Goal: Task Accomplishment & Management: Manage account settings

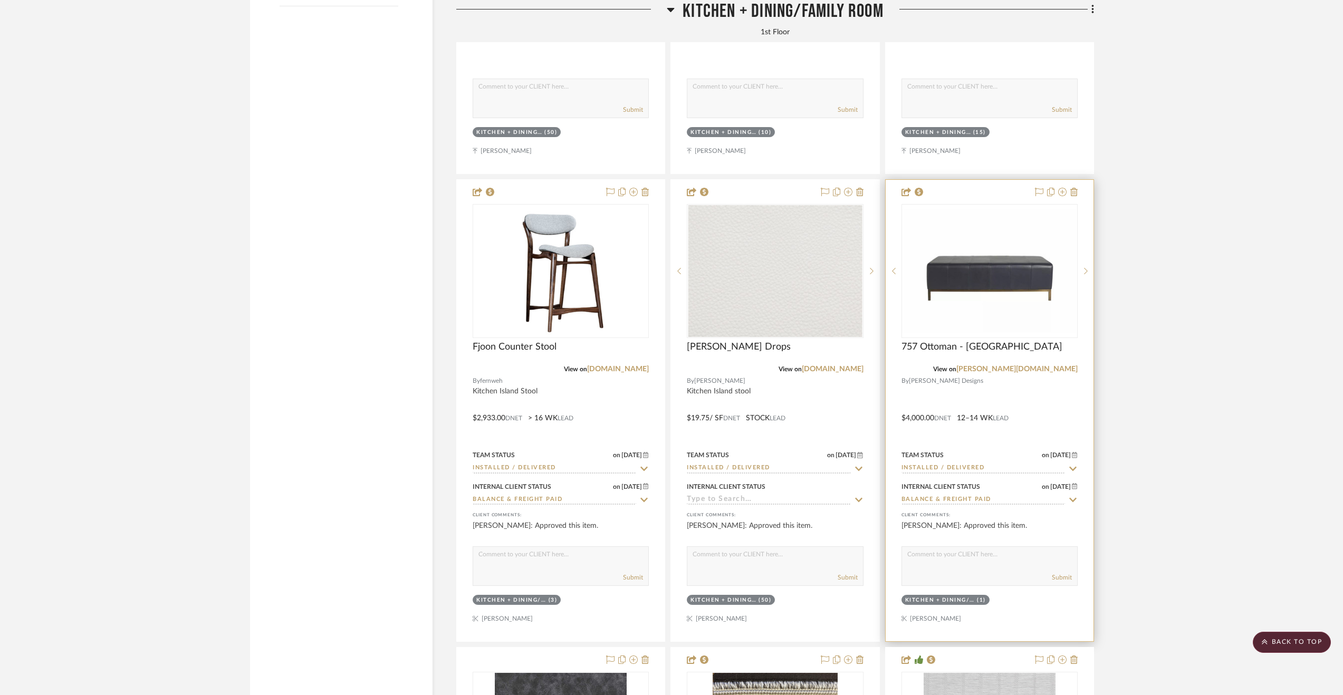
scroll to position [2427, 0]
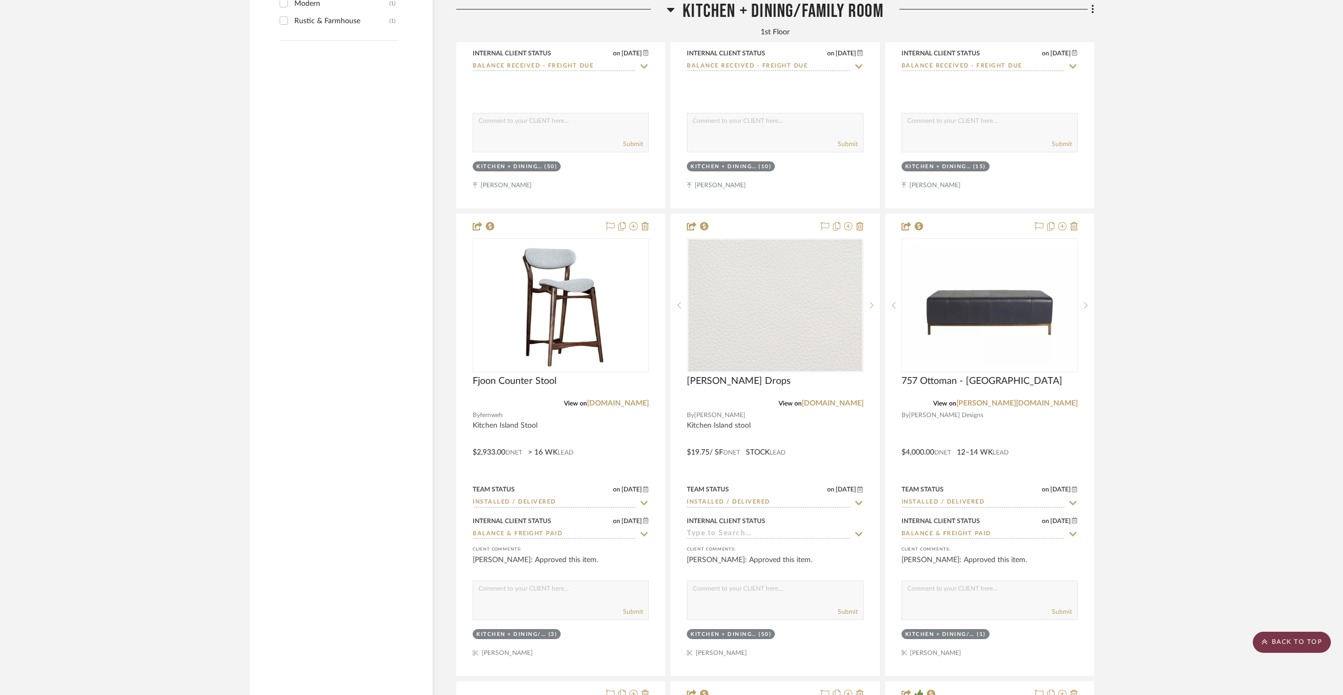
click at [1307, 640] on scroll-to-top-button "BACK TO TOP" at bounding box center [1292, 642] width 78 height 21
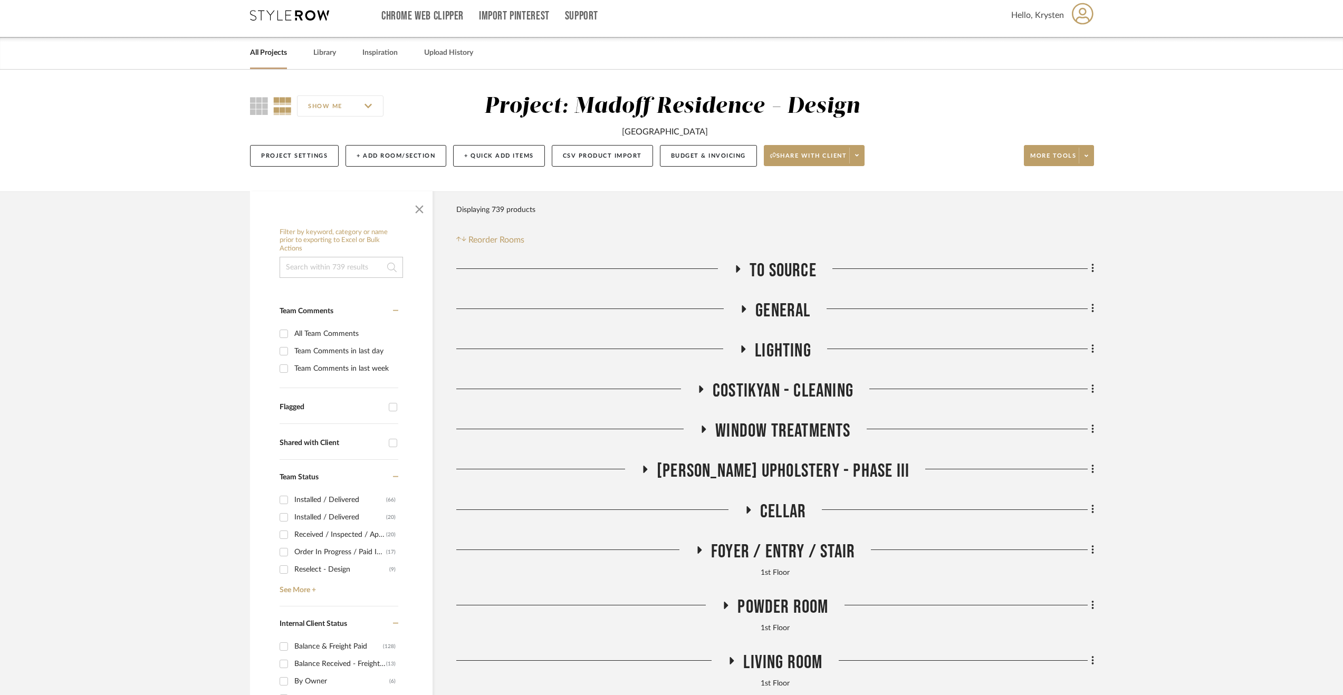
scroll to position [0, 0]
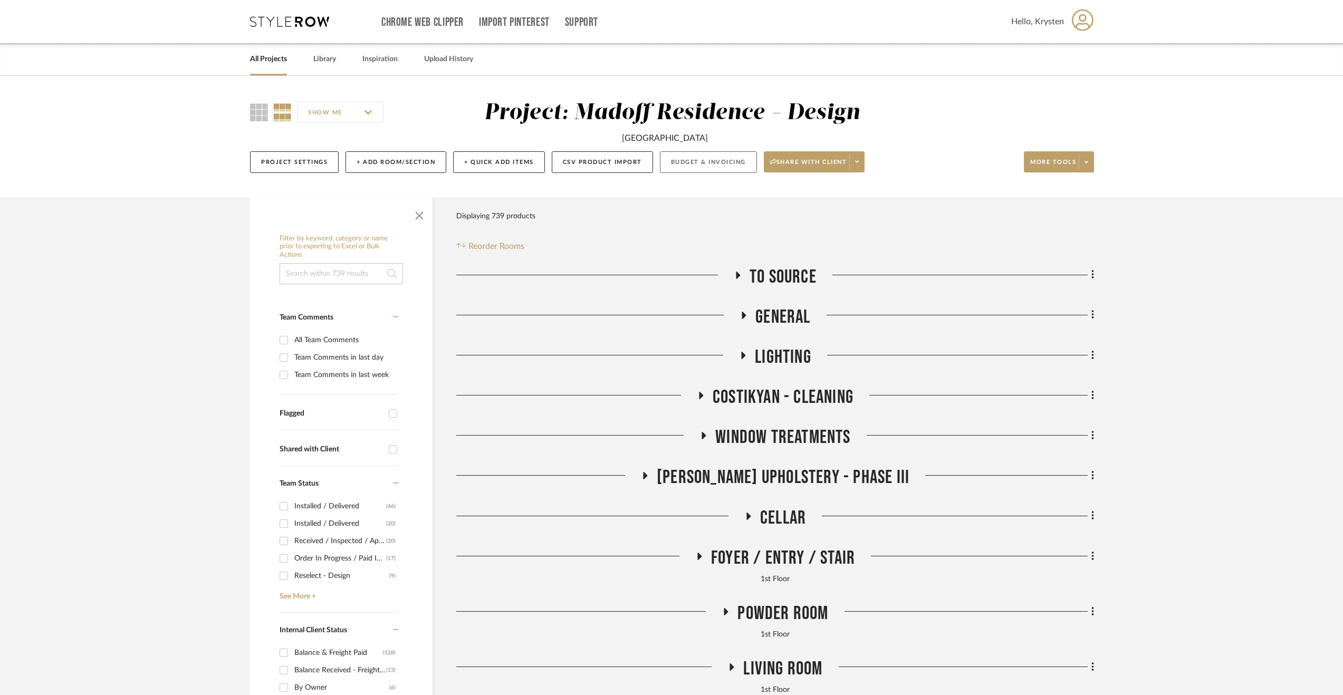
click at [708, 158] on button "Budget & Invoicing" at bounding box center [708, 162] width 97 height 22
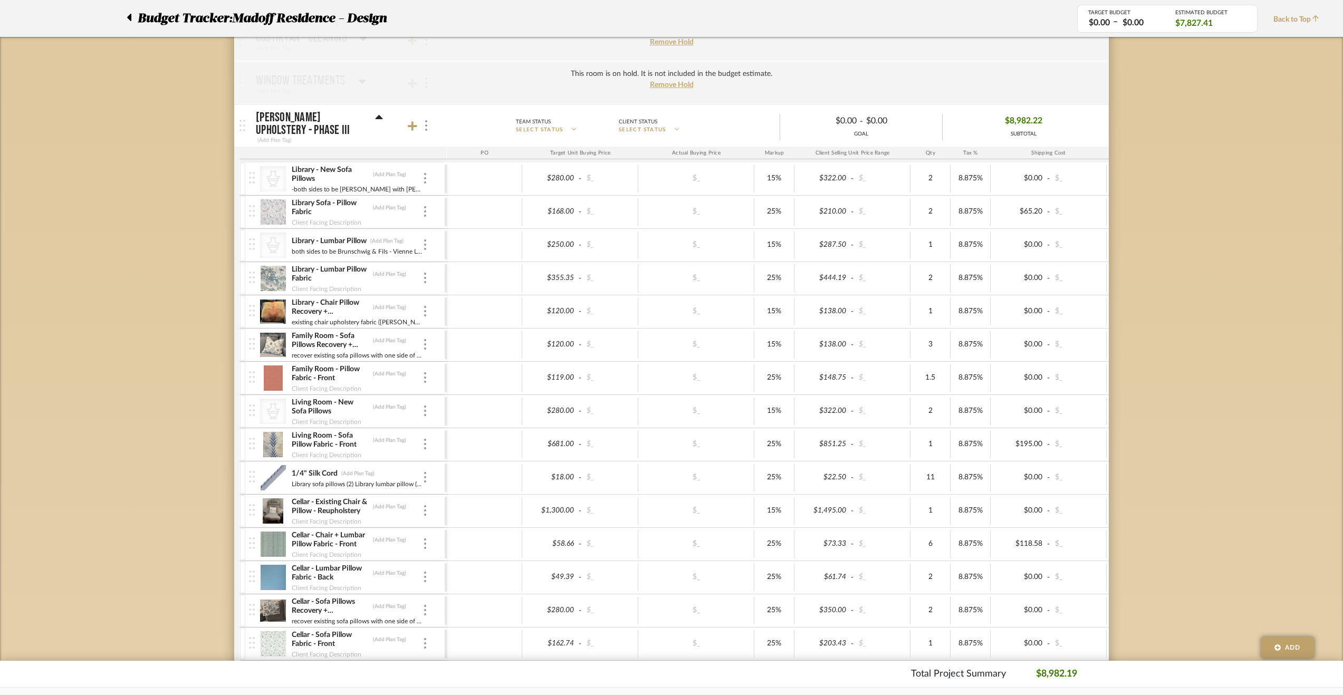
scroll to position [369, 0]
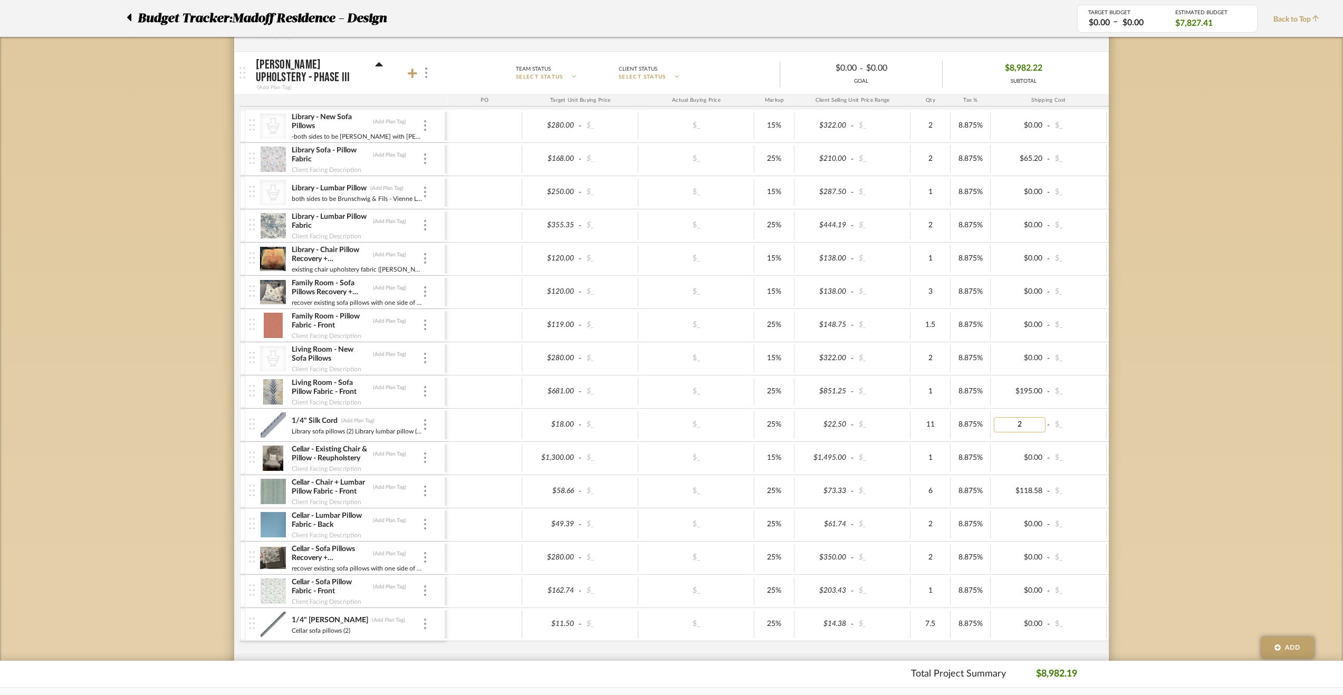
type input "23"
click at [425, 424] on img at bounding box center [425, 424] width 2 height 11
click at [1028, 425] on div at bounding box center [671, 347] width 1343 height 695
type input "0"
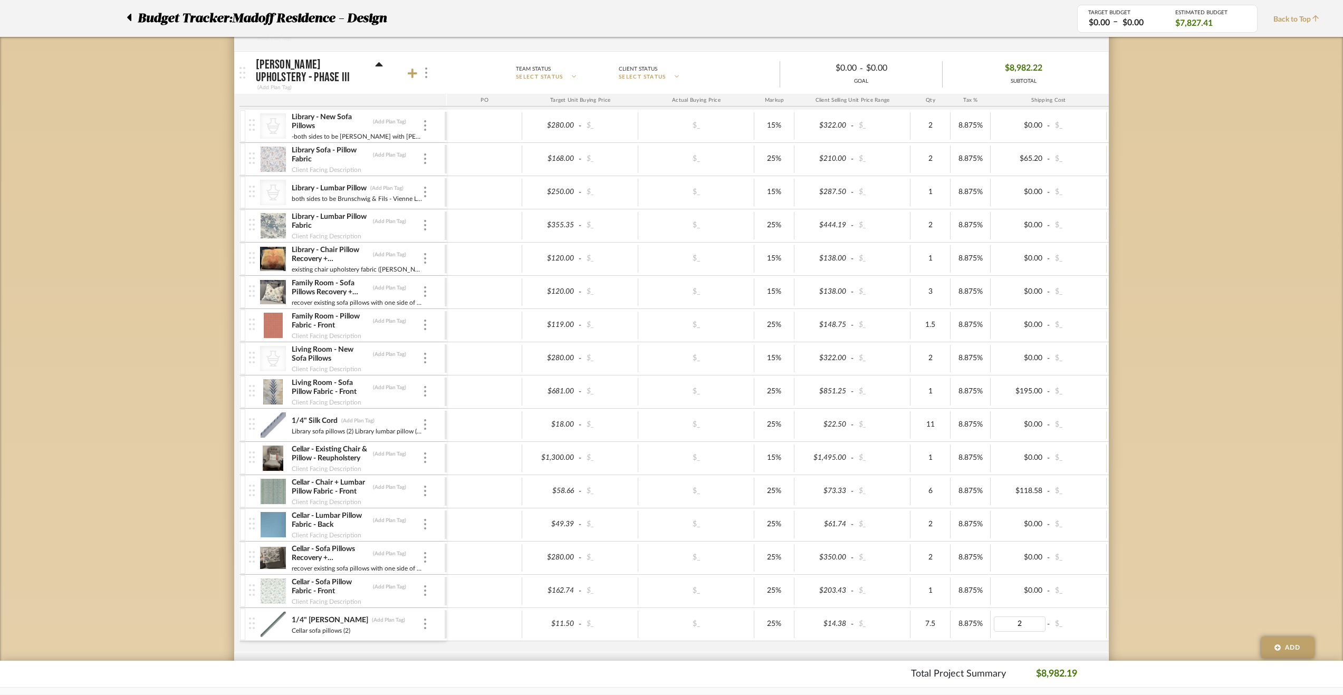
type input "23"
click at [423, 619] on div at bounding box center [425, 625] width 5 height 12
click at [459, 539] on span "Manage Item" at bounding box center [477, 541] width 63 height 9
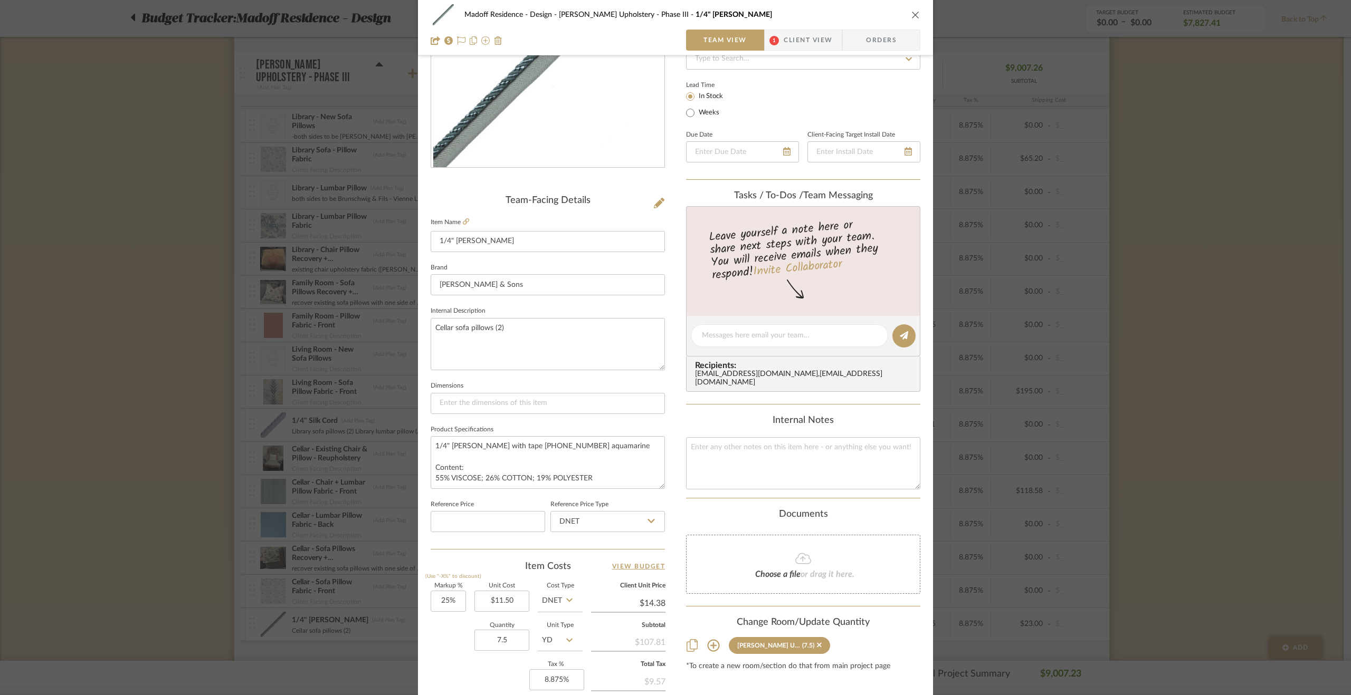
scroll to position [211, 0]
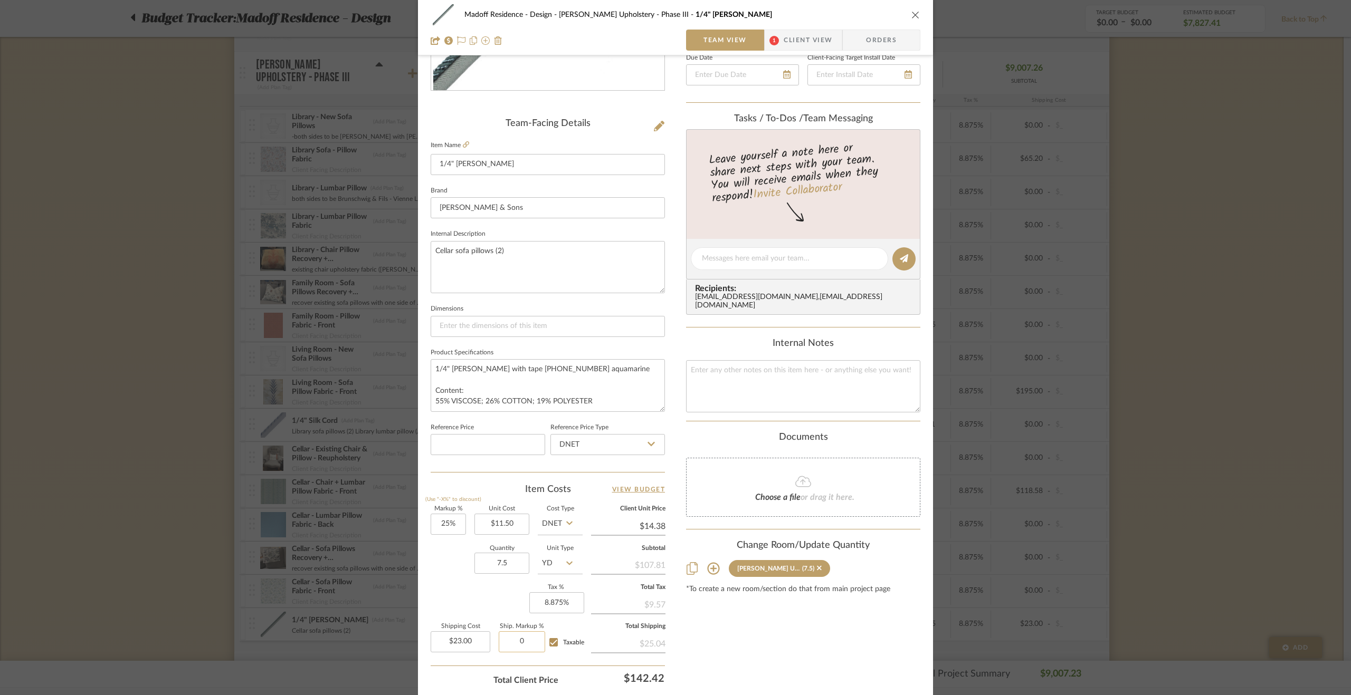
click at [524, 643] on input "0" at bounding box center [522, 641] width 46 height 21
type input "15%"
click at [796, 659] on div "Content here copies to Client View - confirm visibility there. Show in Client D…" at bounding box center [803, 295] width 234 height 868
drag, startPoint x: 1274, startPoint y: 505, endPoint x: 1268, endPoint y: 508, distance: 5.9
click at [1274, 505] on div "Madoff Residence - Design [PERSON_NAME] Upholstery - Phase III 1/4" [PERSON_NAM…" at bounding box center [675, 347] width 1351 height 695
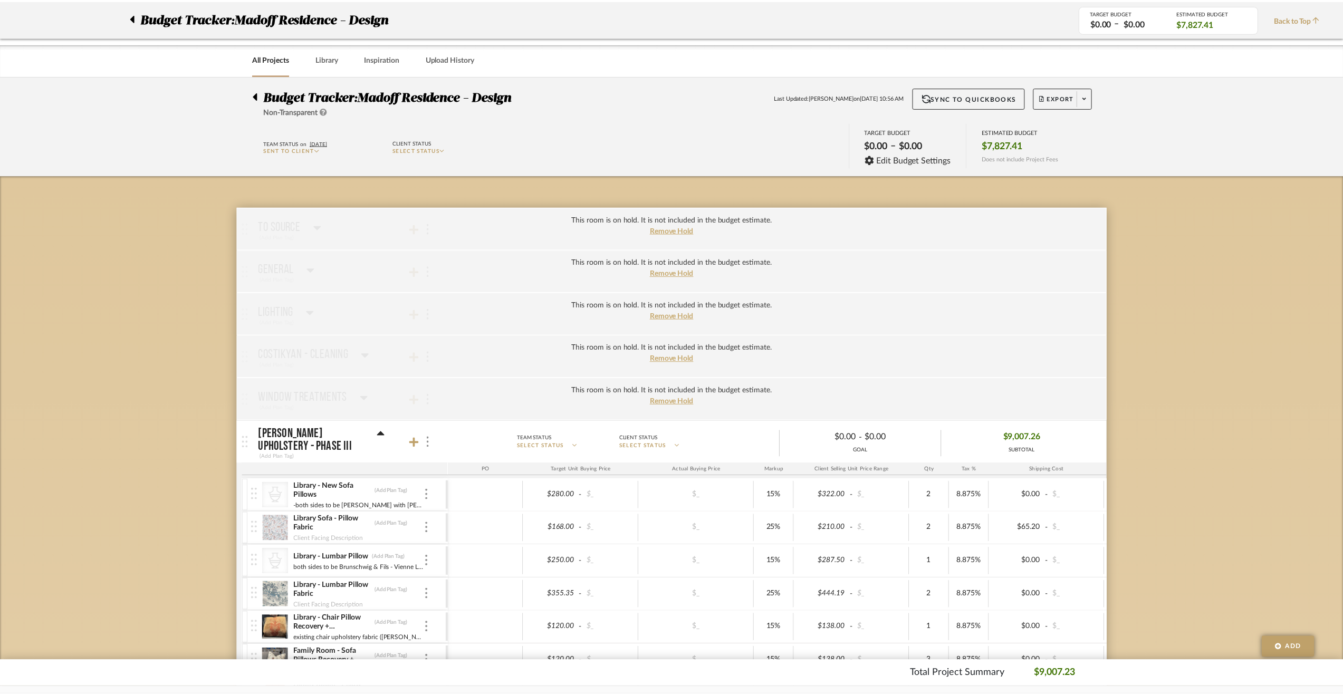
scroll to position [369, 0]
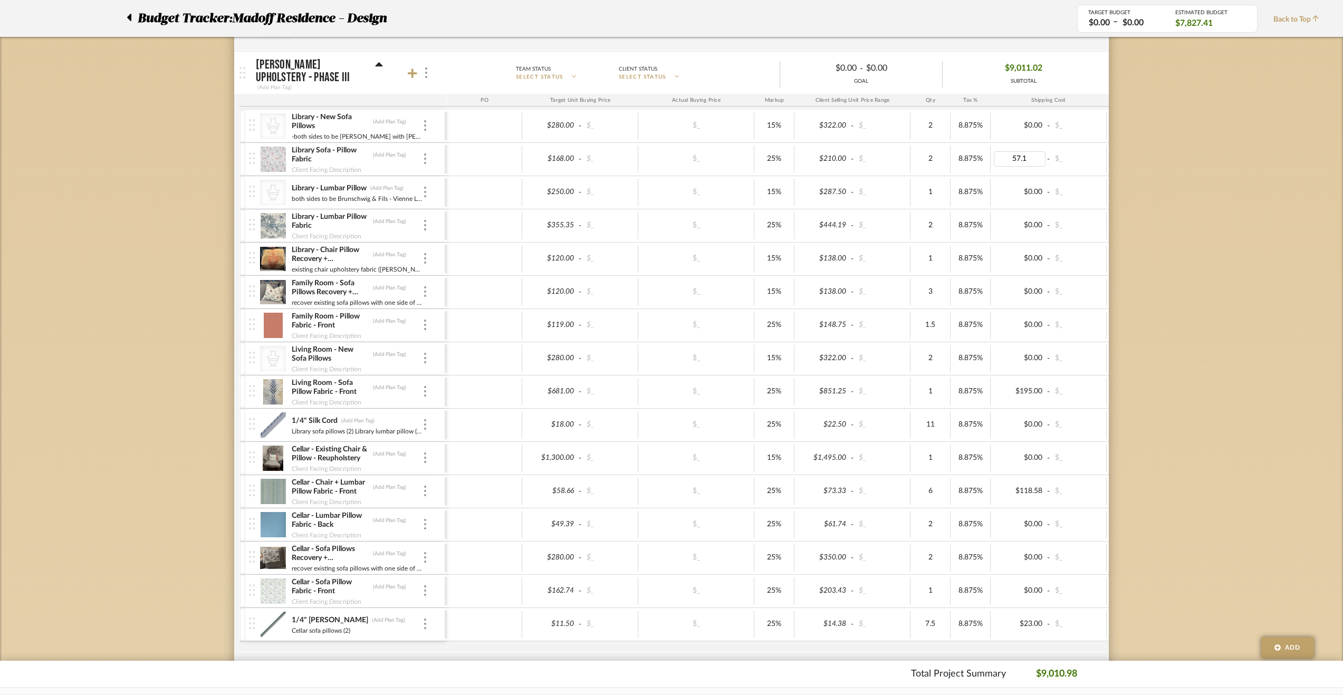
type input "57.16"
click at [427, 157] on div at bounding box center [425, 160] width 5 height 12
click at [494, 181] on span "Manage Item" at bounding box center [477, 180] width 63 height 9
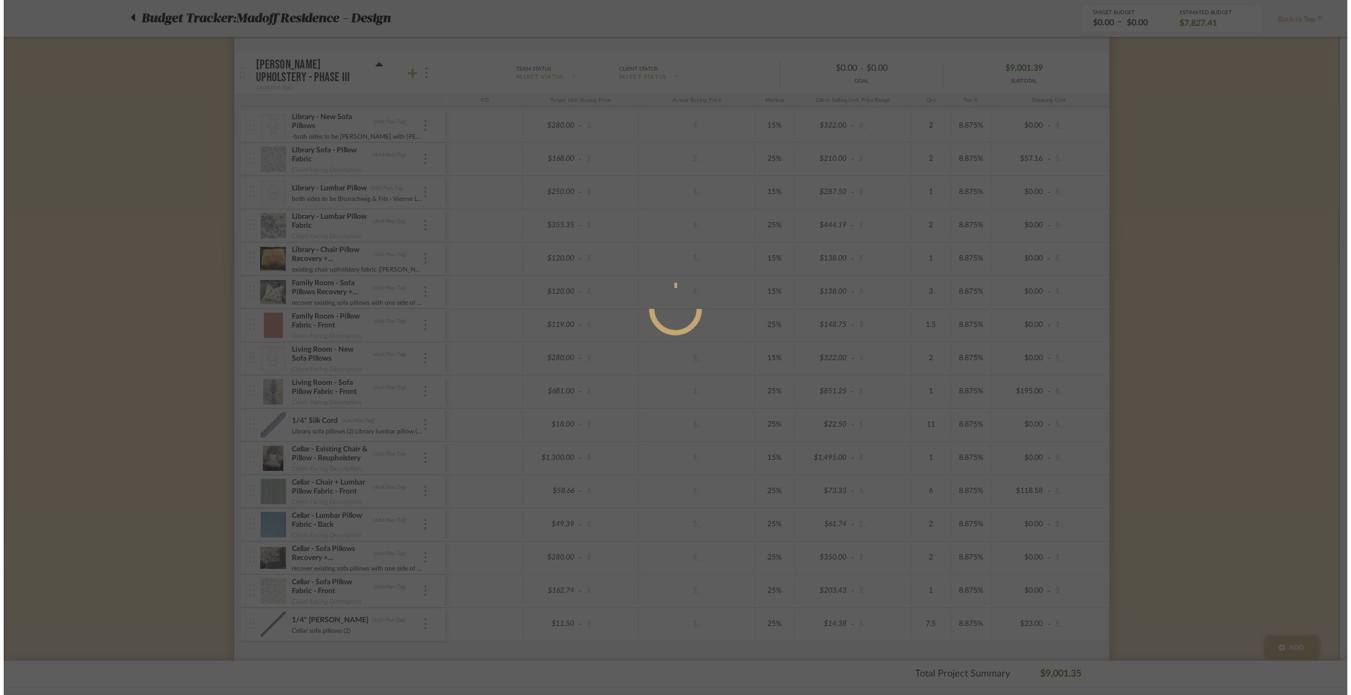
scroll to position [0, 0]
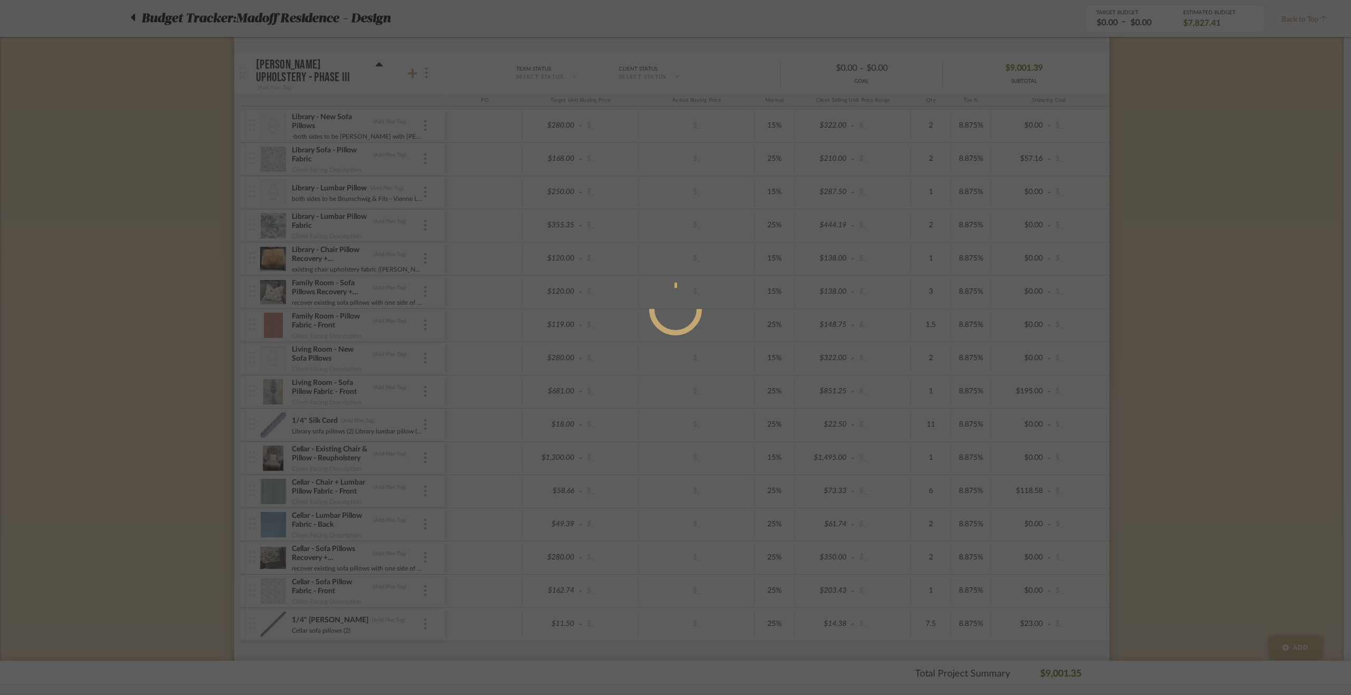
click at [1168, 282] on div at bounding box center [675, 347] width 1351 height 695
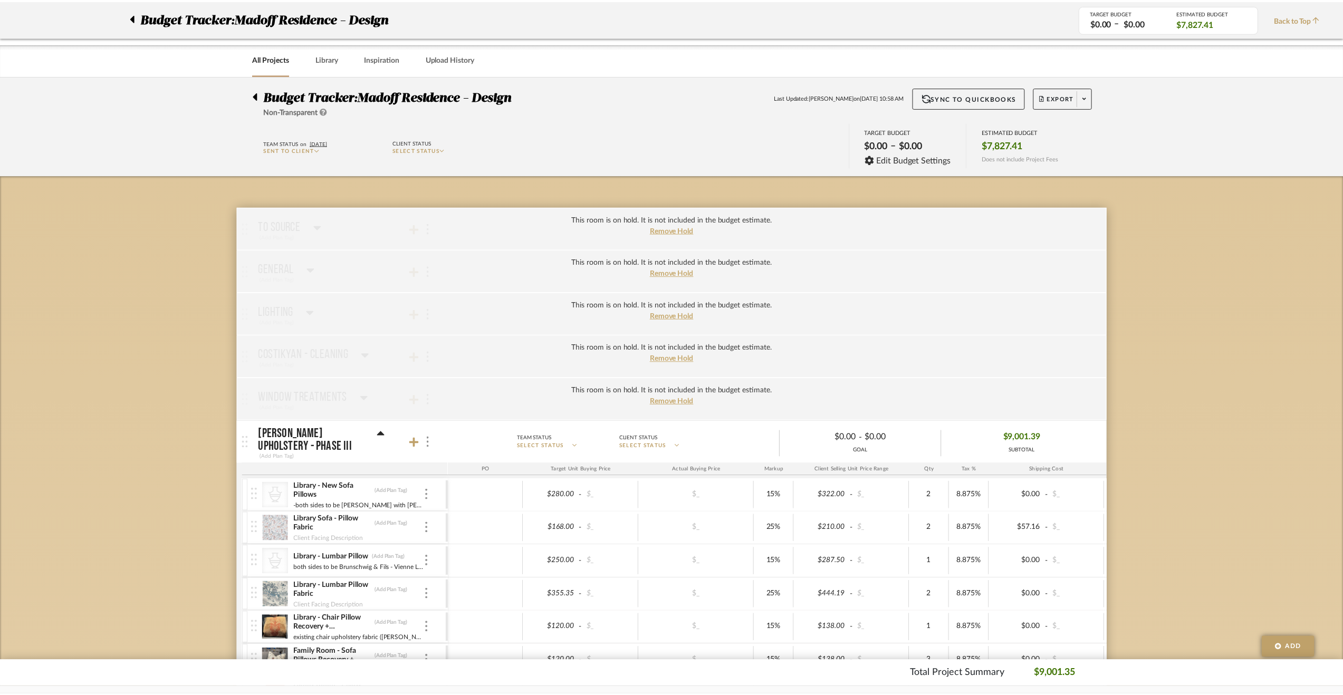
scroll to position [369, 0]
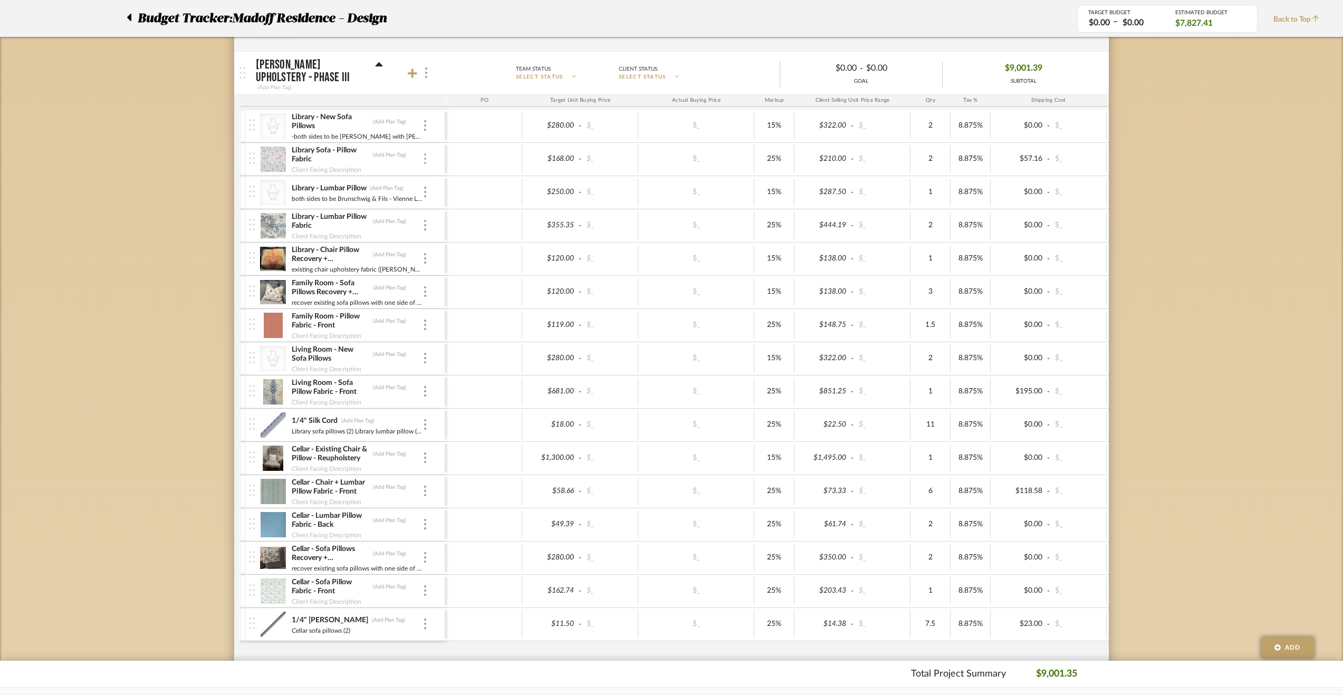
click at [426, 159] on div at bounding box center [425, 160] width 5 height 12
click at [435, 184] on fa-icon at bounding box center [435, 180] width 9 height 10
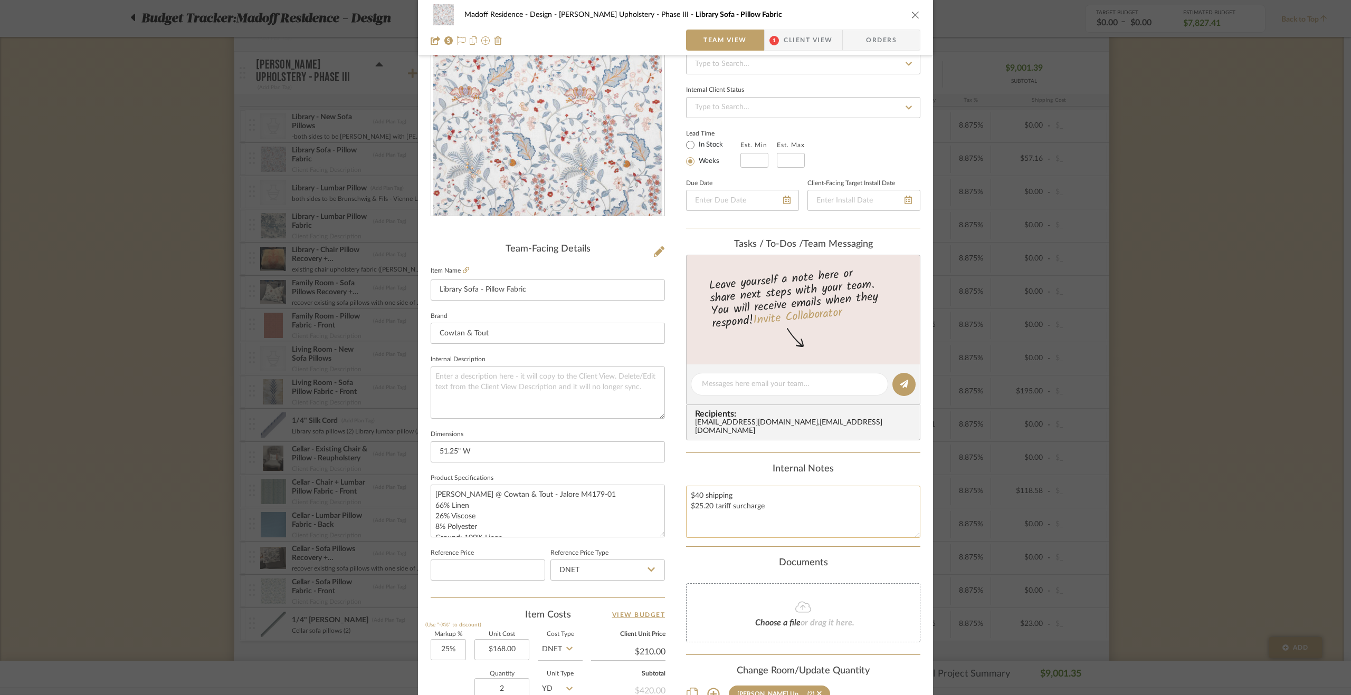
scroll to position [211, 0]
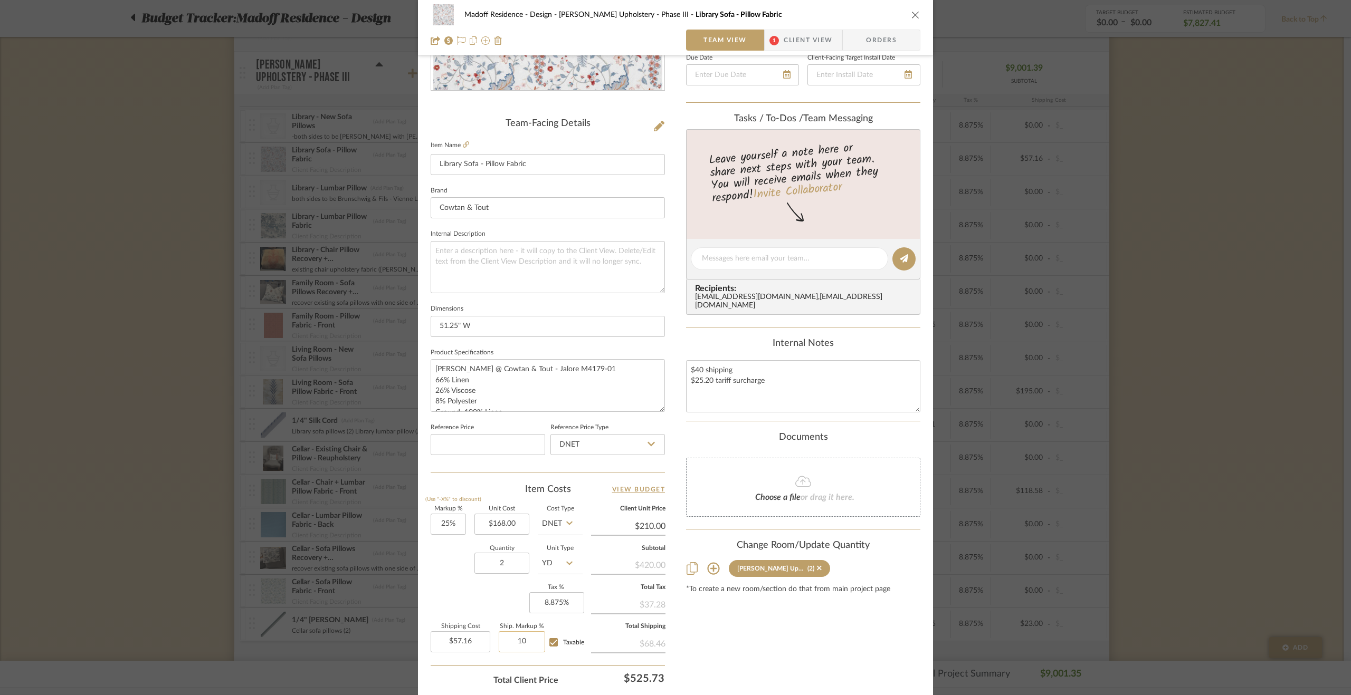
click at [518, 640] on input "10" at bounding box center [522, 641] width 46 height 21
type input "15%"
click at [706, 639] on div "Content here copies to Client View - confirm visibility there. Show in Client D…" at bounding box center [803, 295] width 234 height 868
click at [807, 34] on span "Client View" at bounding box center [807, 40] width 49 height 21
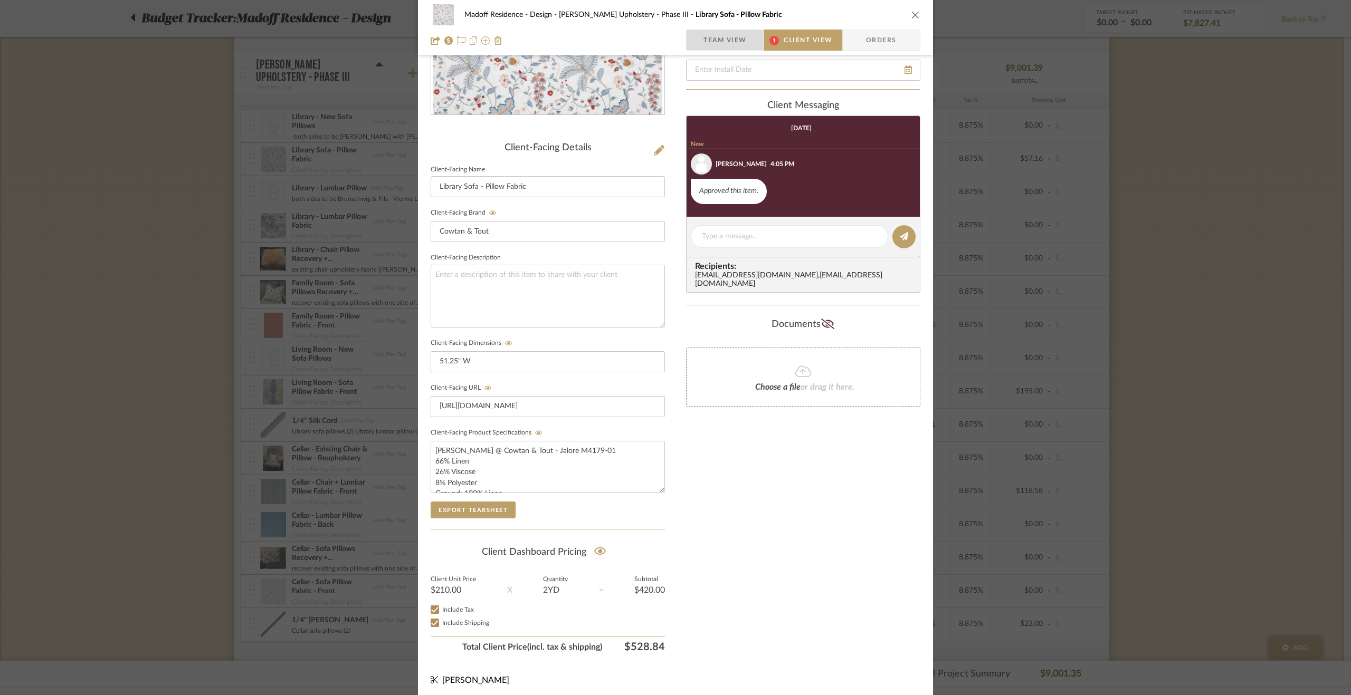
click at [729, 34] on span "Team View" at bounding box center [724, 40] width 43 height 21
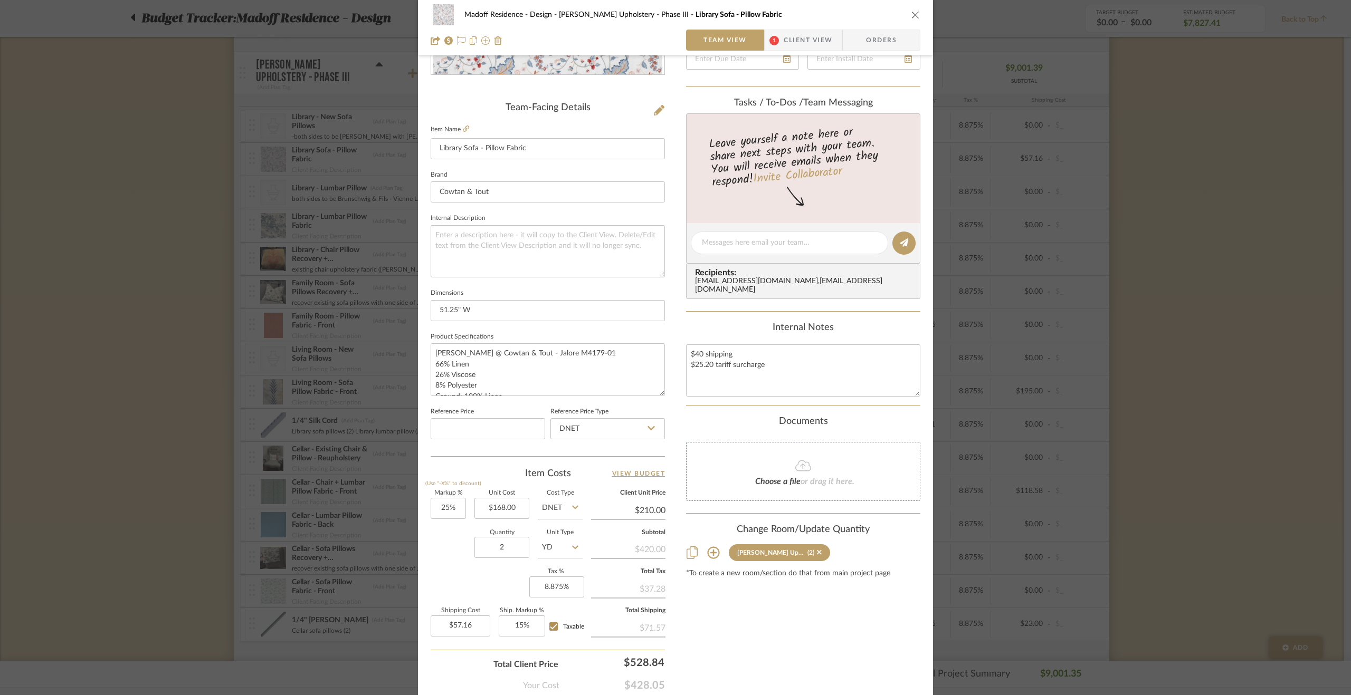
scroll to position [240, 0]
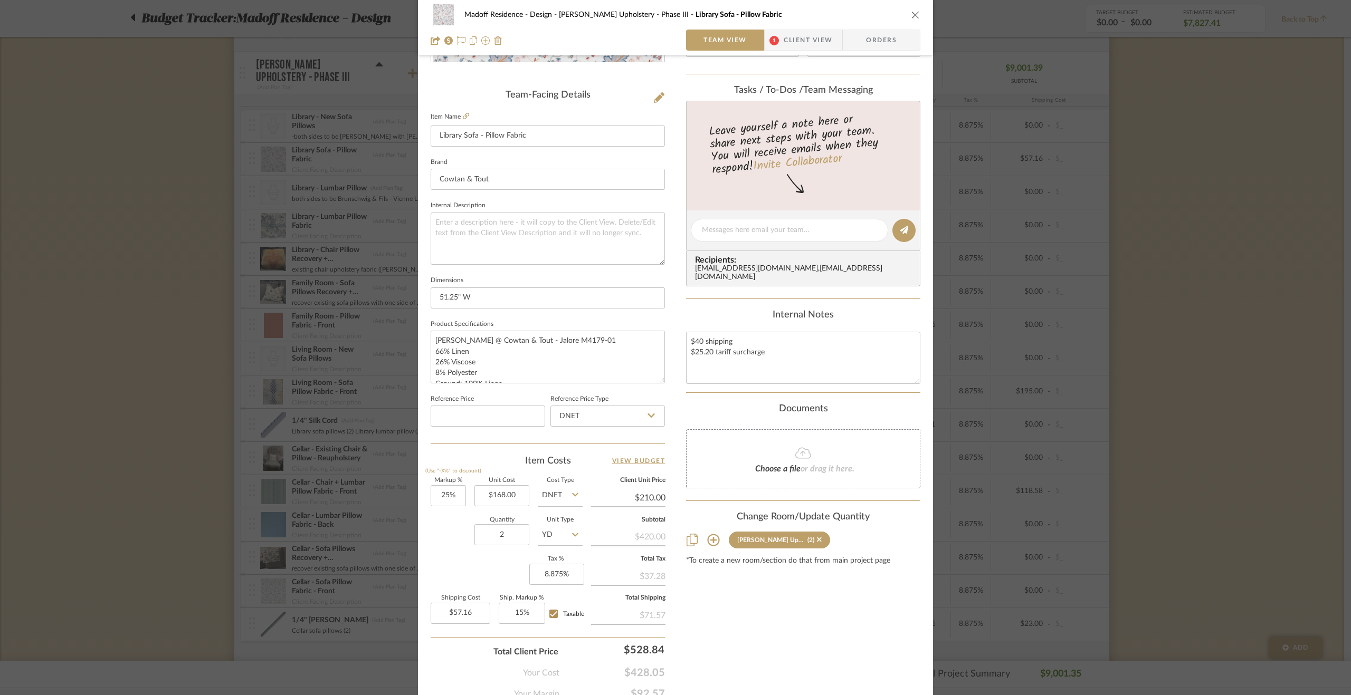
click at [1218, 419] on div "Madoff Residence - Design [PERSON_NAME] Upholstery - Phase III Library Sofa - P…" at bounding box center [675, 347] width 1351 height 695
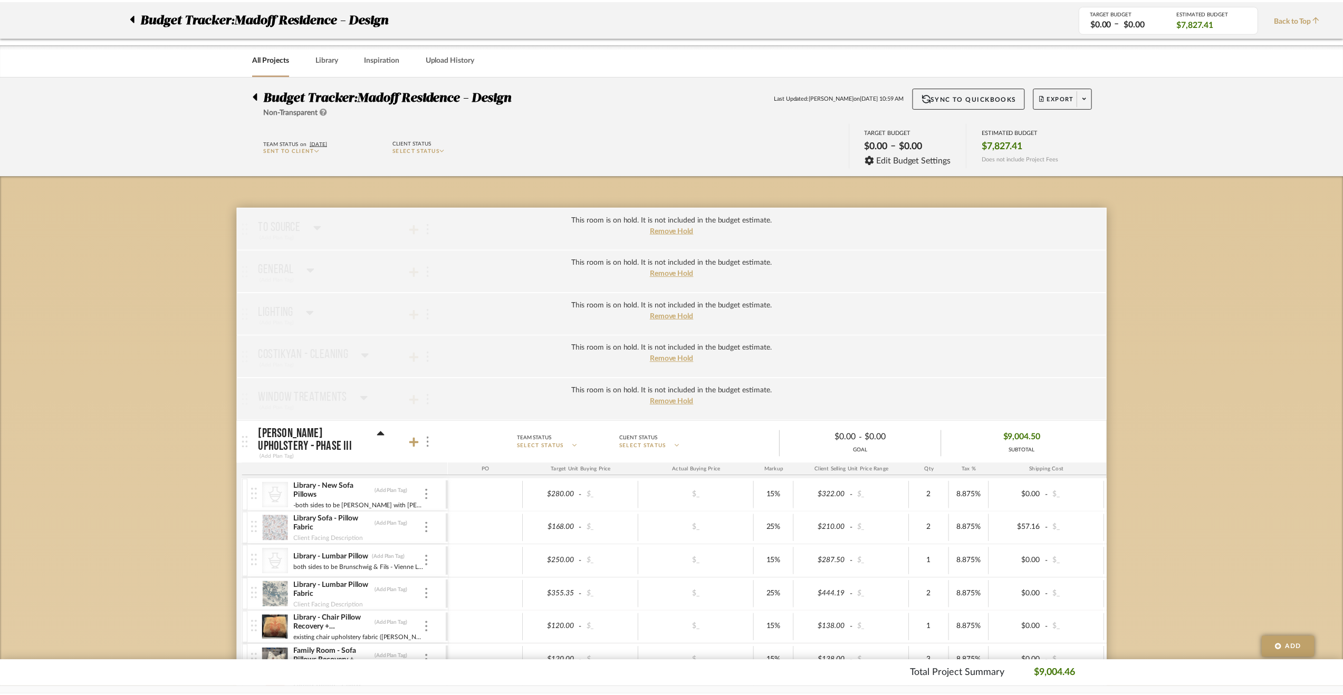
scroll to position [369, 0]
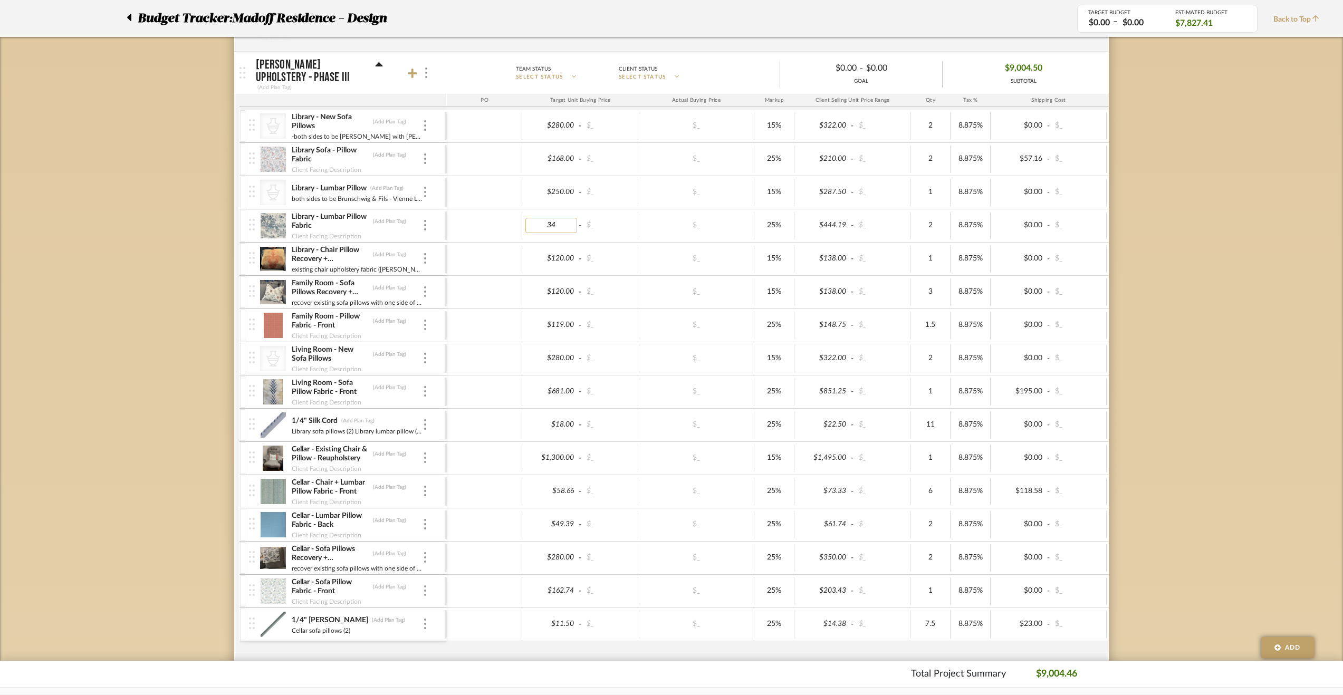
type input "345"
type input "48.73"
click at [424, 222] on img at bounding box center [425, 225] width 2 height 11
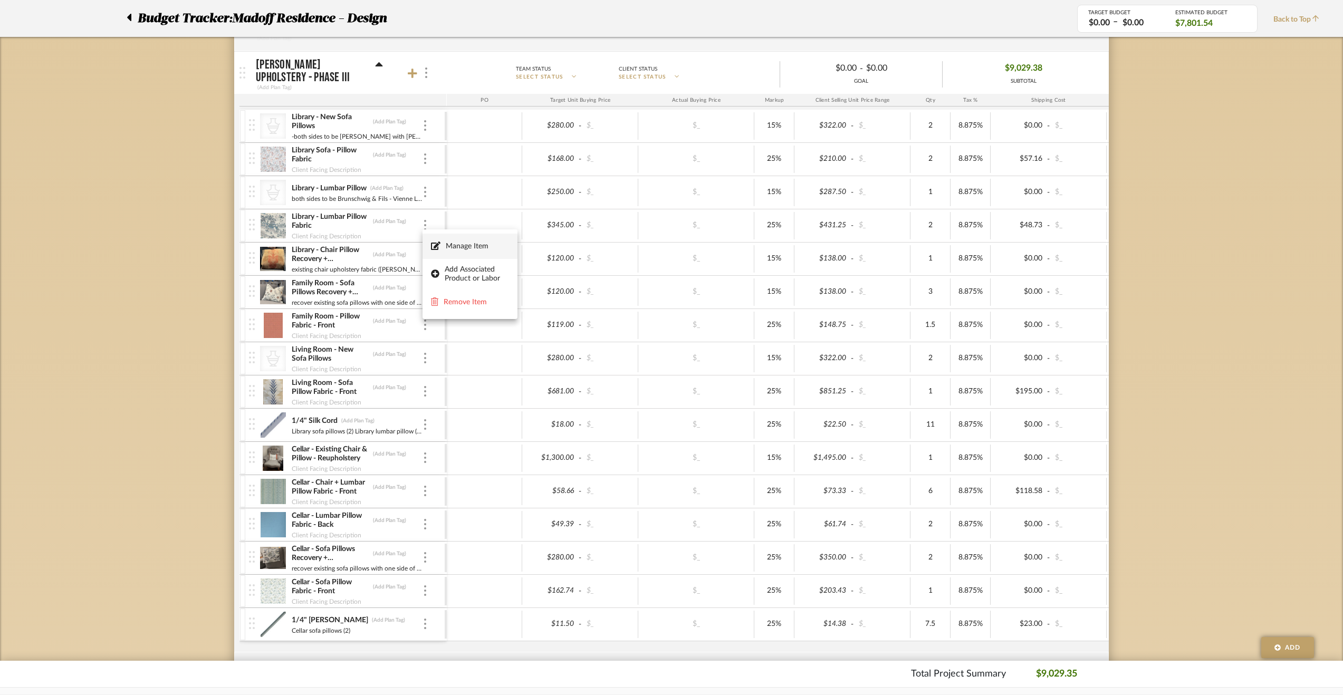
click at [445, 242] on span "Manage Item" at bounding box center [470, 246] width 78 height 10
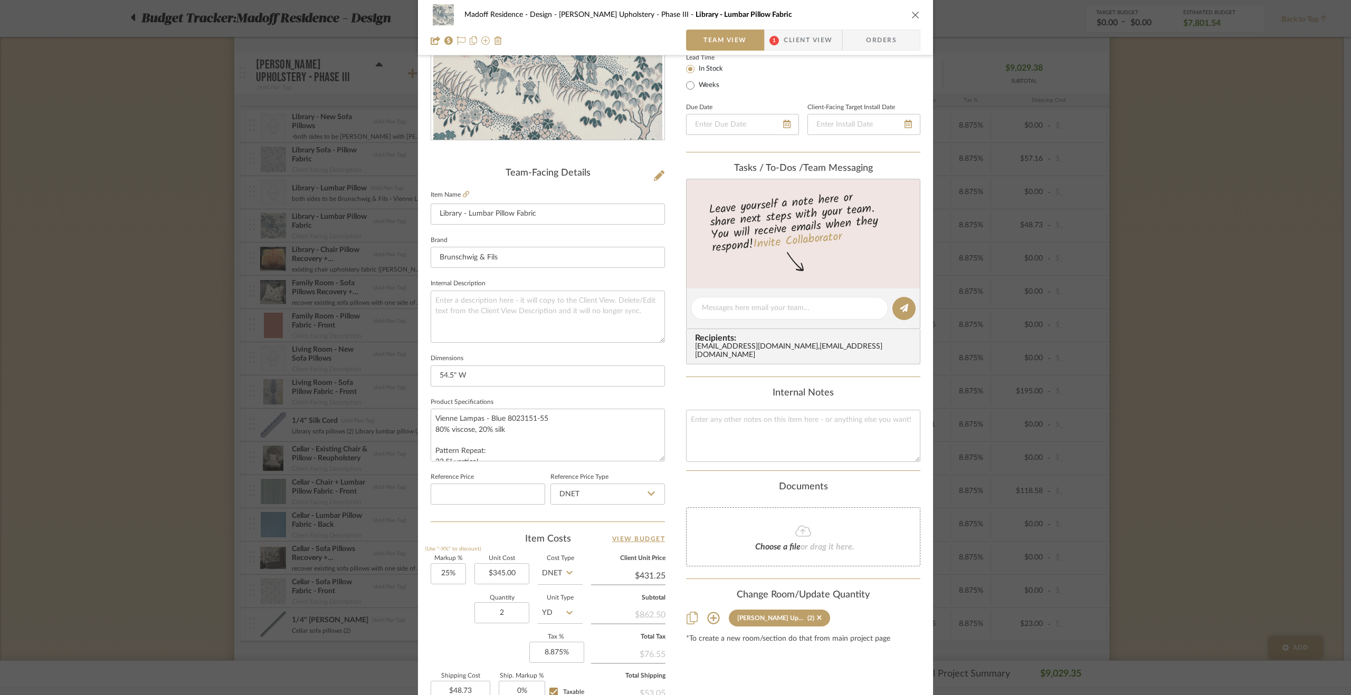
scroll to position [264, 0]
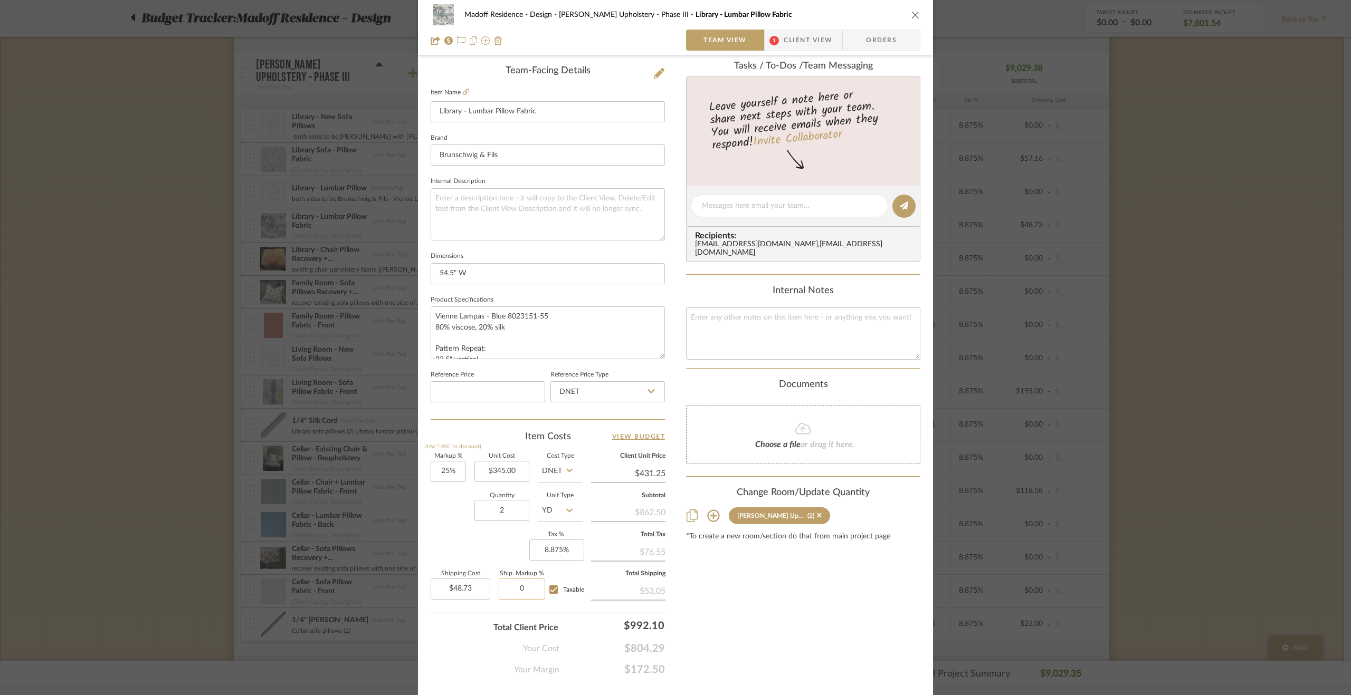
click at [513, 582] on input "0" at bounding box center [522, 589] width 46 height 21
type input "15%"
click at [745, 614] on div "Content here copies to Client View - confirm visibility there. Show in Client D…" at bounding box center [803, 242] width 234 height 868
click at [114, 317] on div "Madoff Residence - Design [PERSON_NAME] Upholstery - Phase III Library - Lumbar…" at bounding box center [675, 347] width 1351 height 695
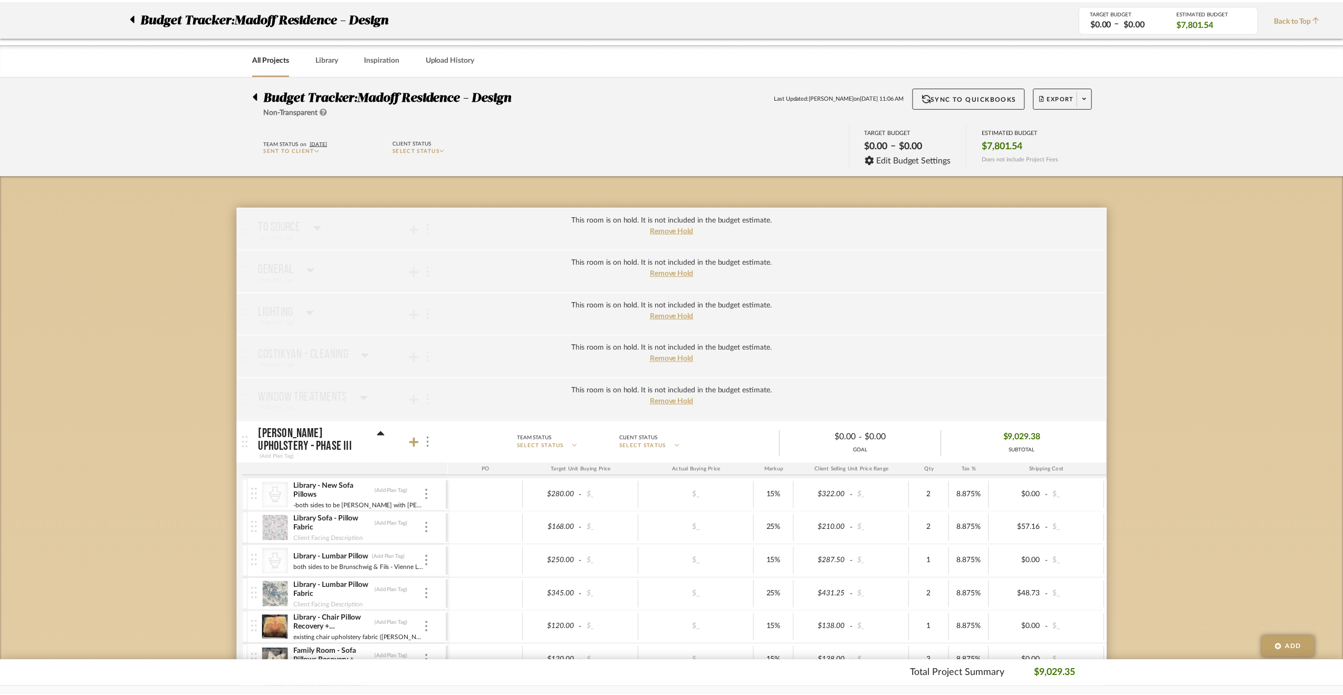
scroll to position [369, 0]
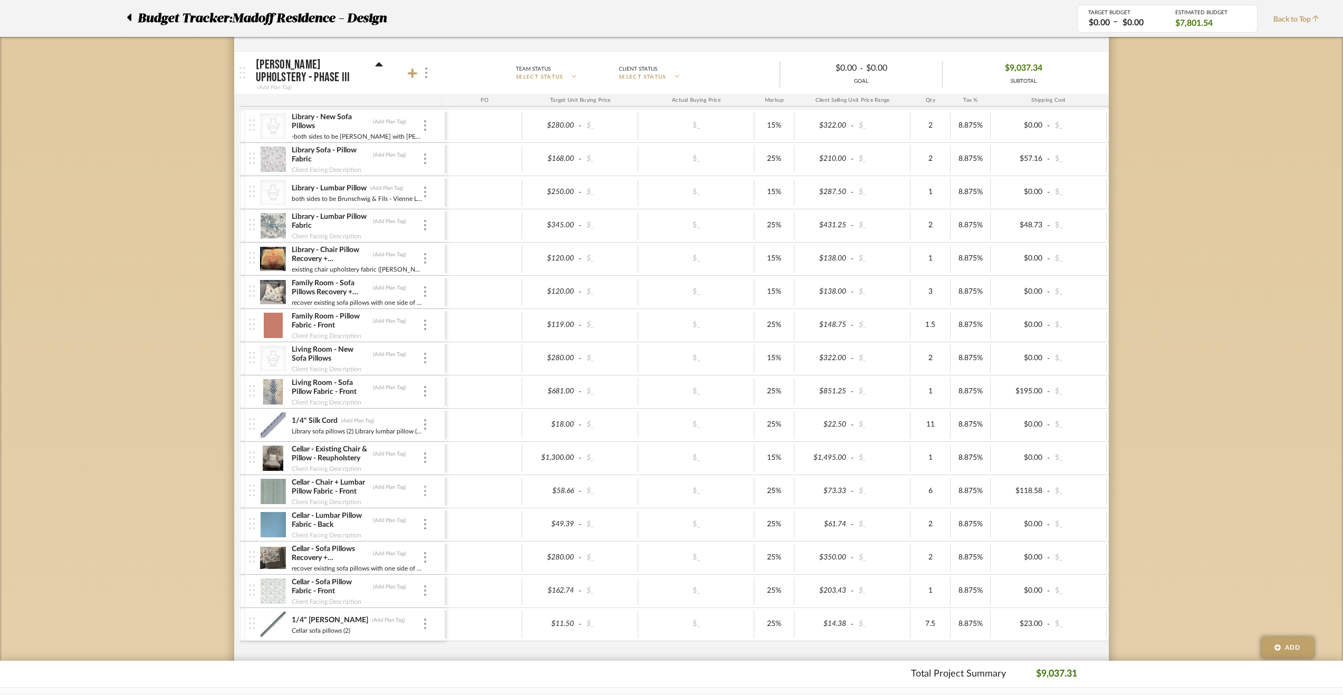
click at [427, 487] on div at bounding box center [425, 492] width 5 height 12
click at [440, 505] on button "Manage Item" at bounding box center [470, 510] width 95 height 25
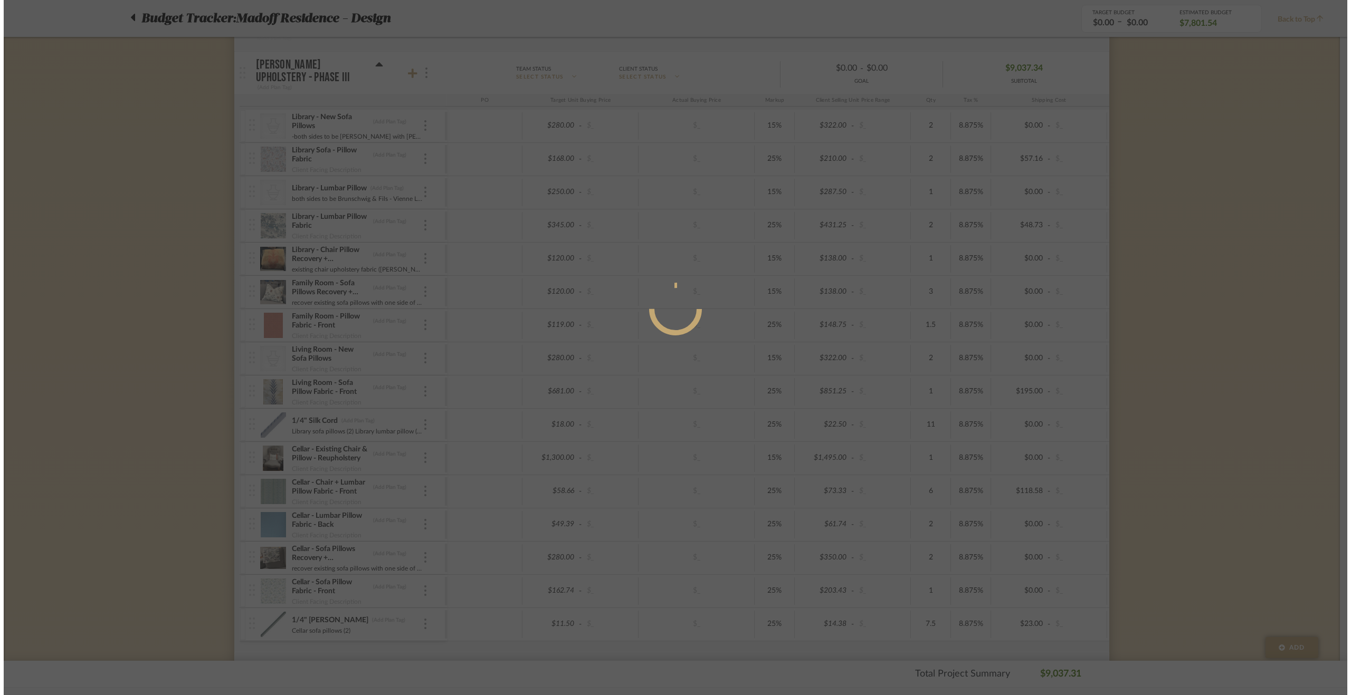
scroll to position [0, 0]
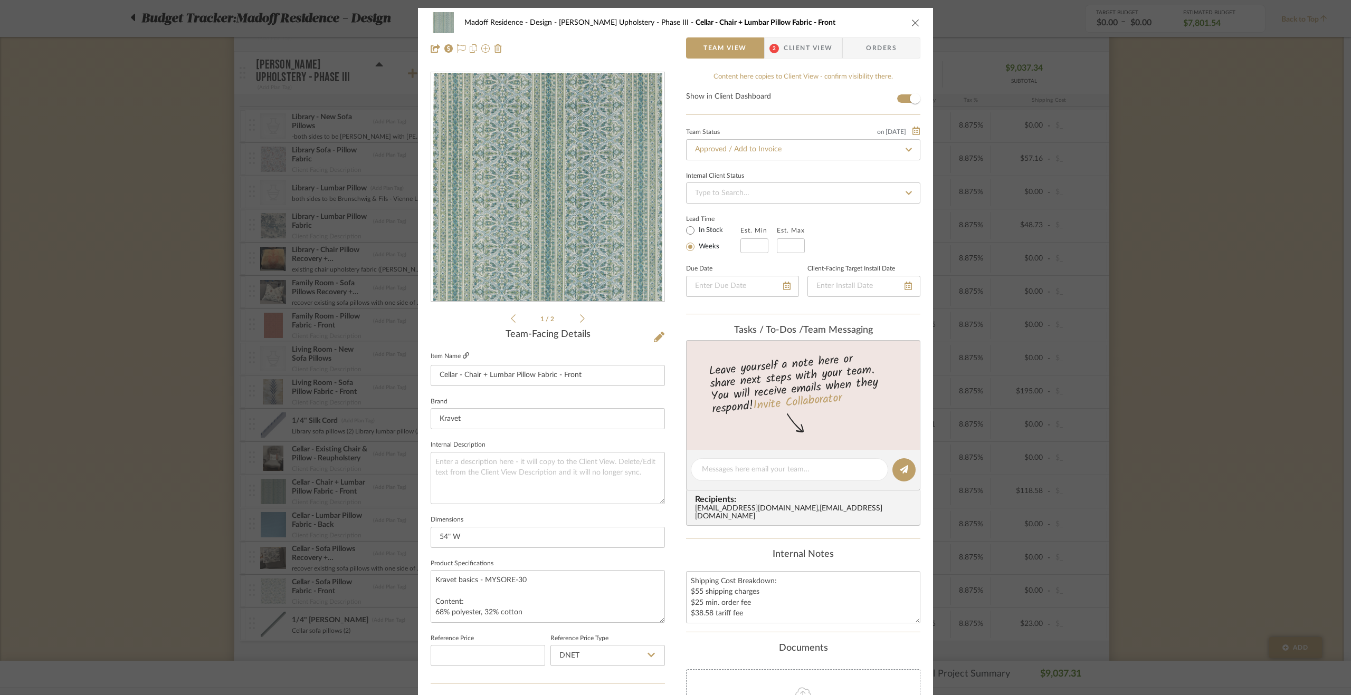
click at [463, 352] on icon at bounding box center [466, 355] width 6 height 6
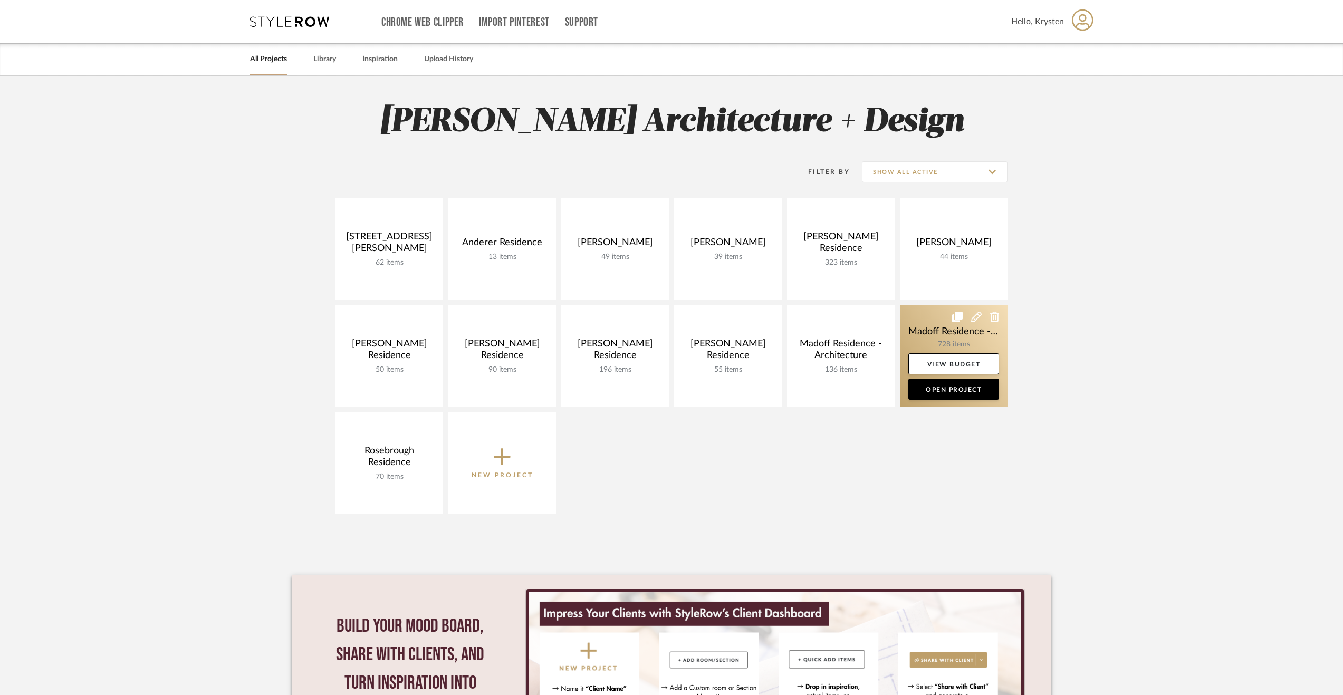
click at [929, 316] on link at bounding box center [954, 356] width 108 height 102
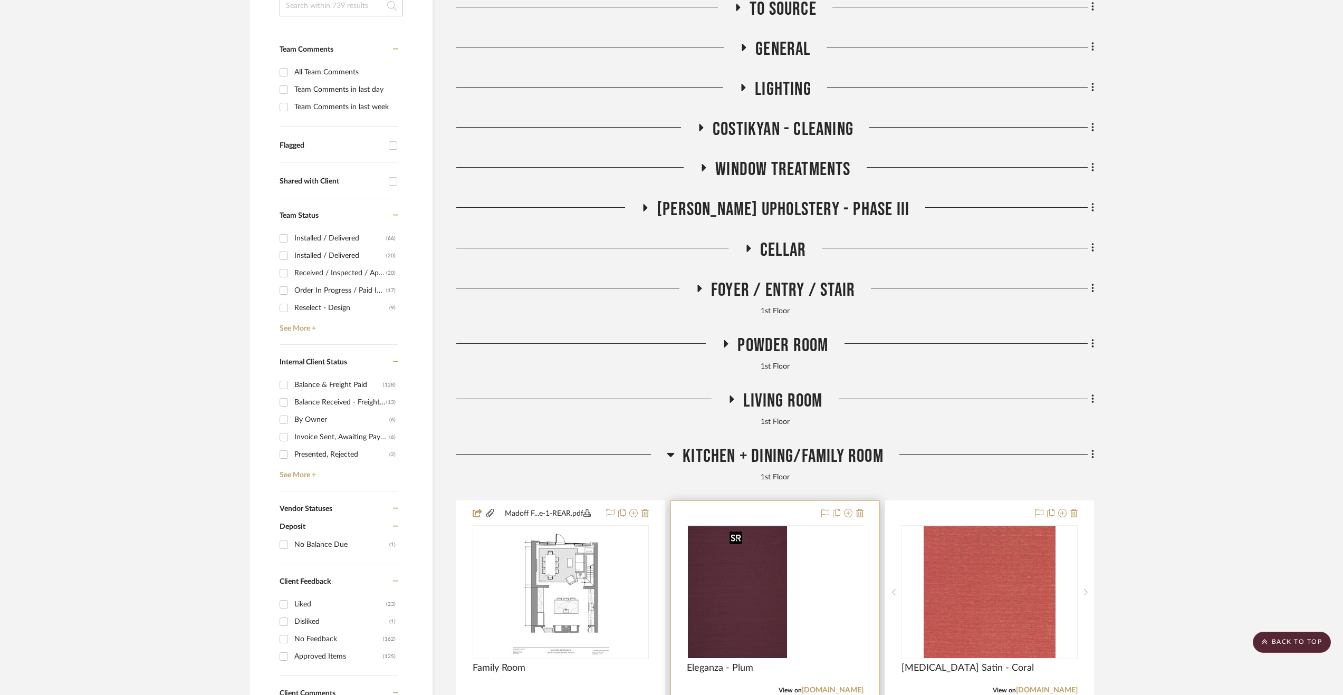
scroll to position [369, 0]
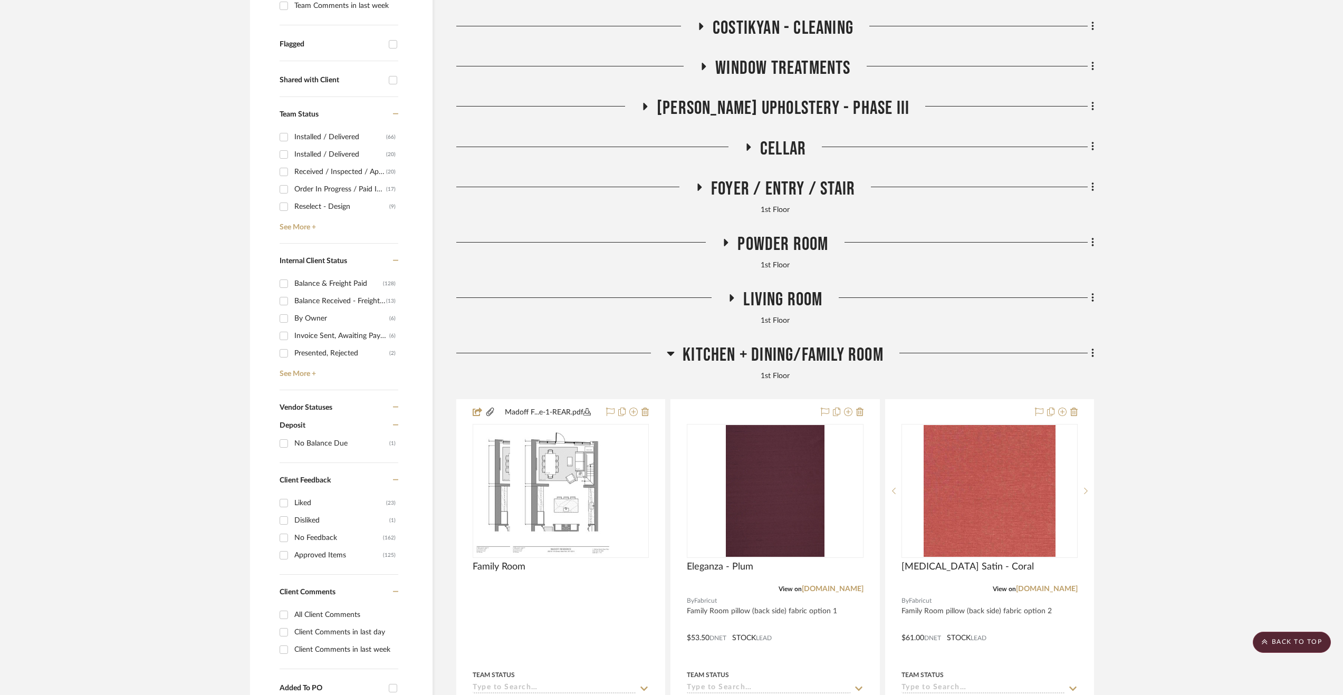
click at [768, 355] on span "Kitchen + Dining/Family Room" at bounding box center [783, 355] width 201 height 23
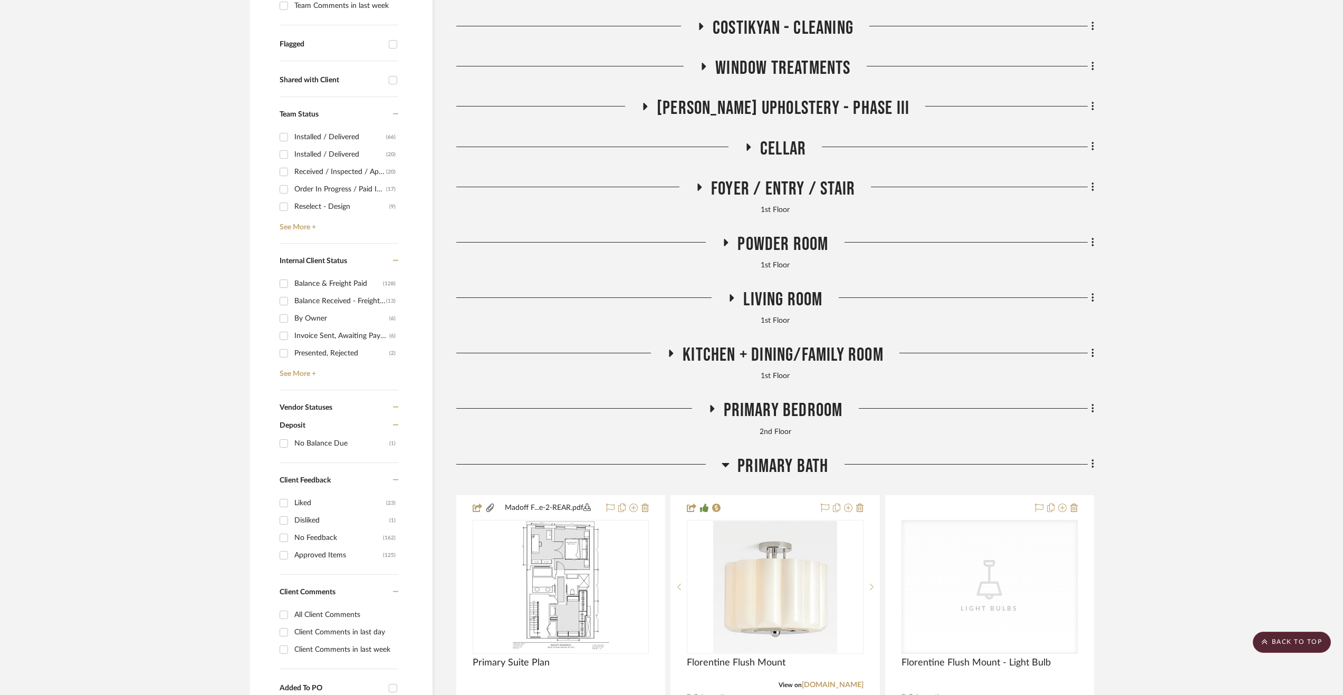
click at [735, 105] on span "[PERSON_NAME] Upholstery - Phase III" at bounding box center [783, 108] width 253 height 23
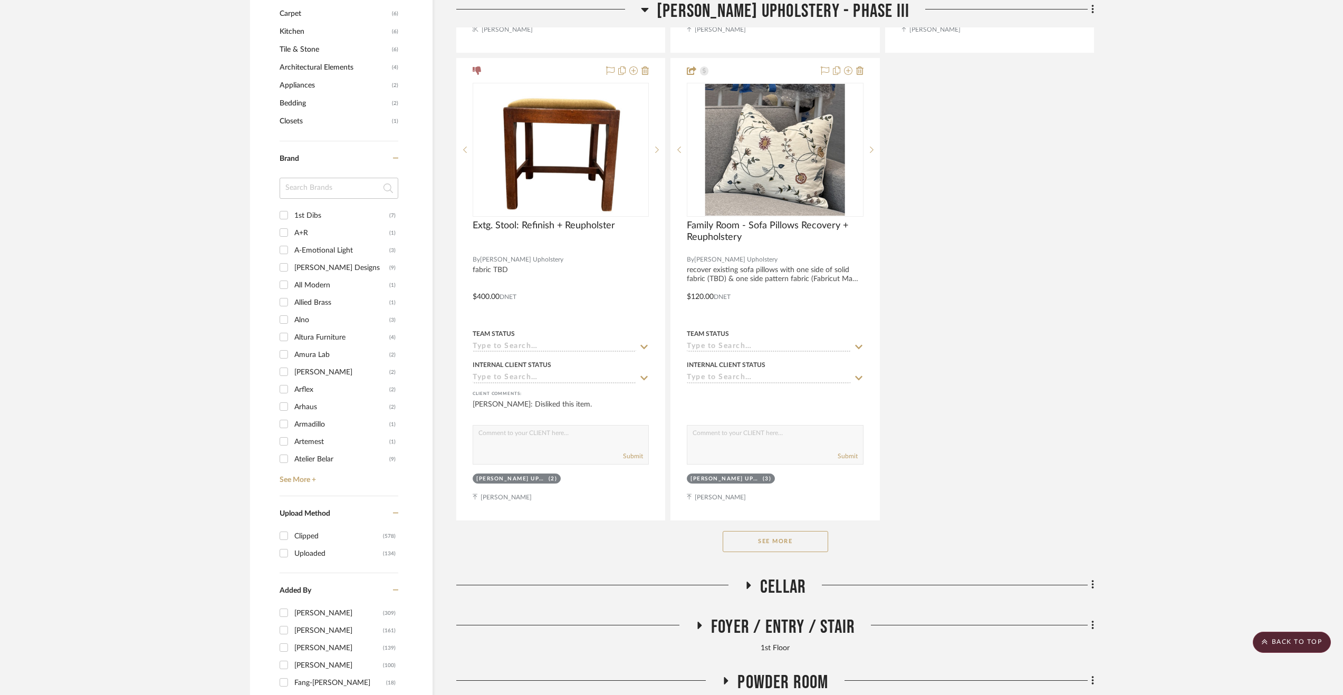
scroll to position [1477, 0]
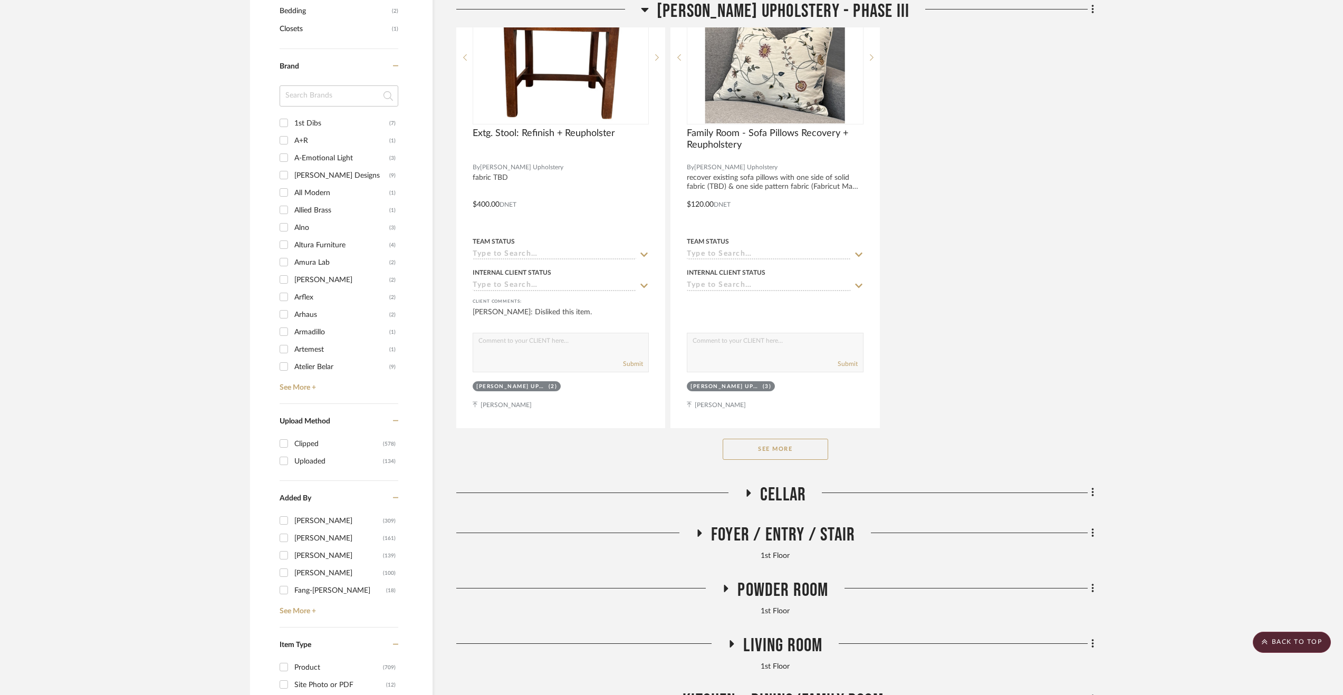
click at [787, 467] on div "See More" at bounding box center [775, 449] width 638 height 42
click at [787, 460] on button "See More" at bounding box center [776, 449] width 106 height 21
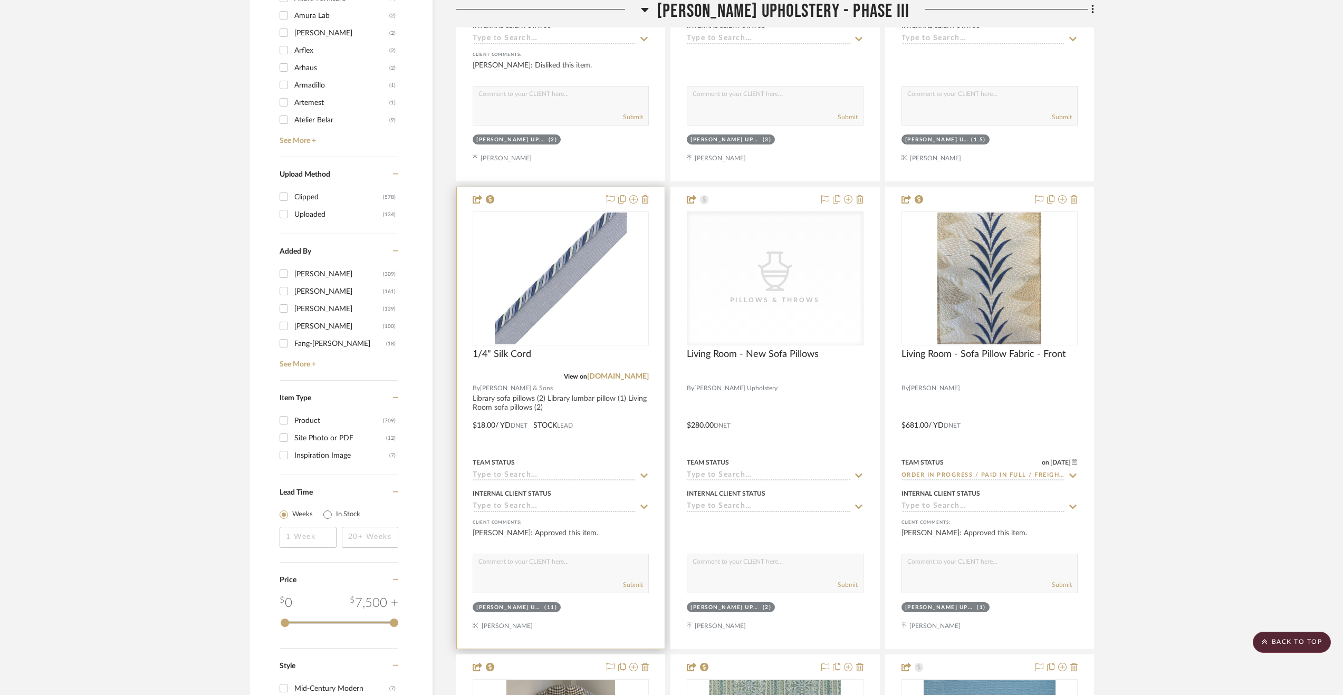
scroll to position [1741, 0]
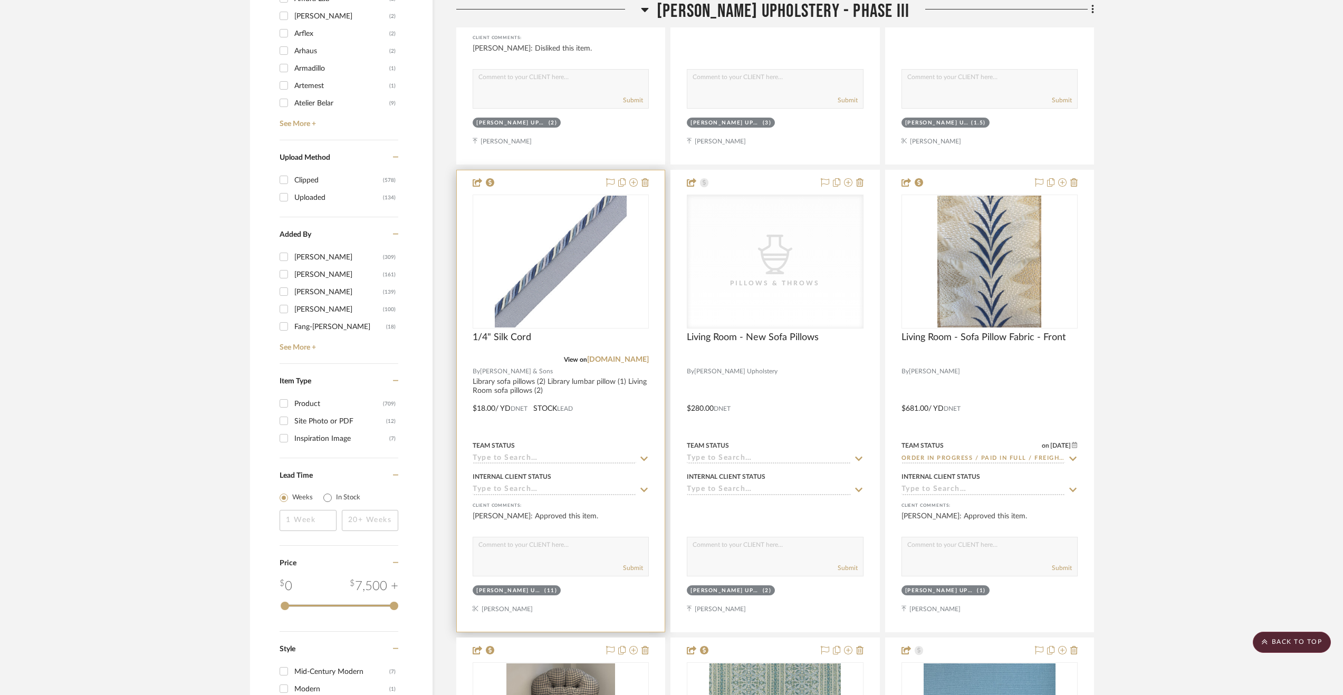
click at [578, 463] on input at bounding box center [555, 459] width 164 height 10
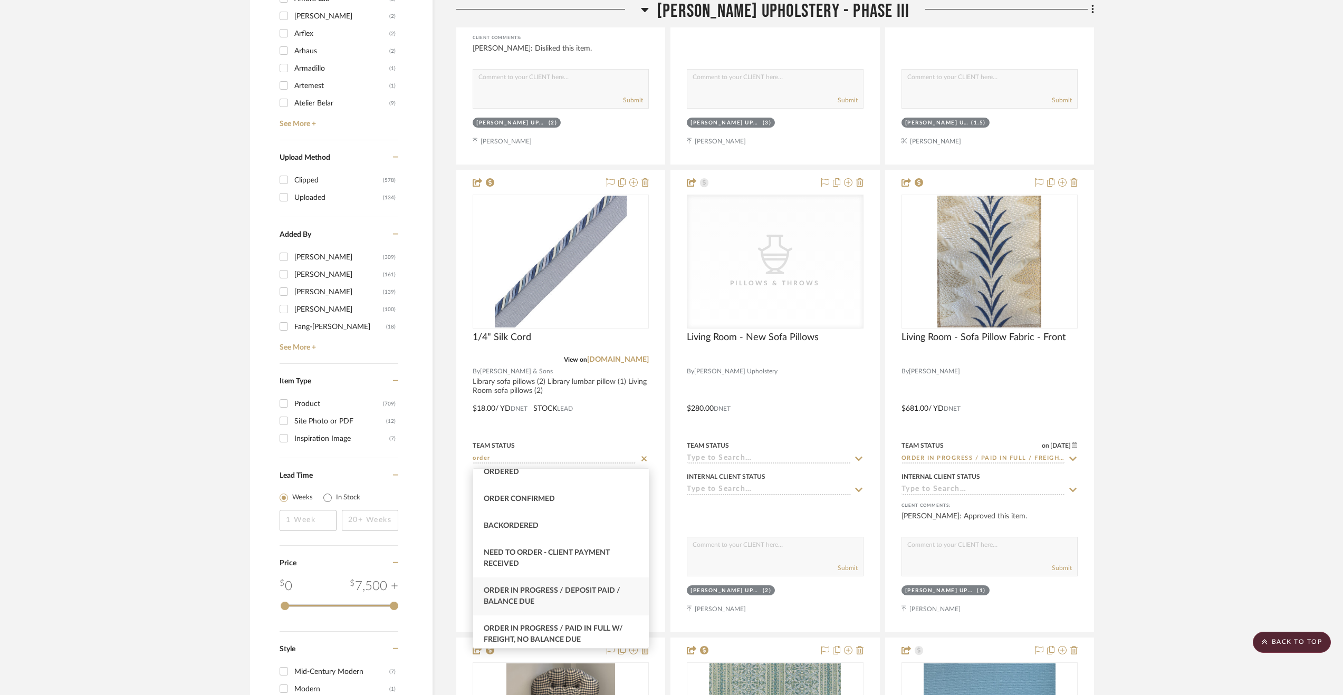
scroll to position [53, 0]
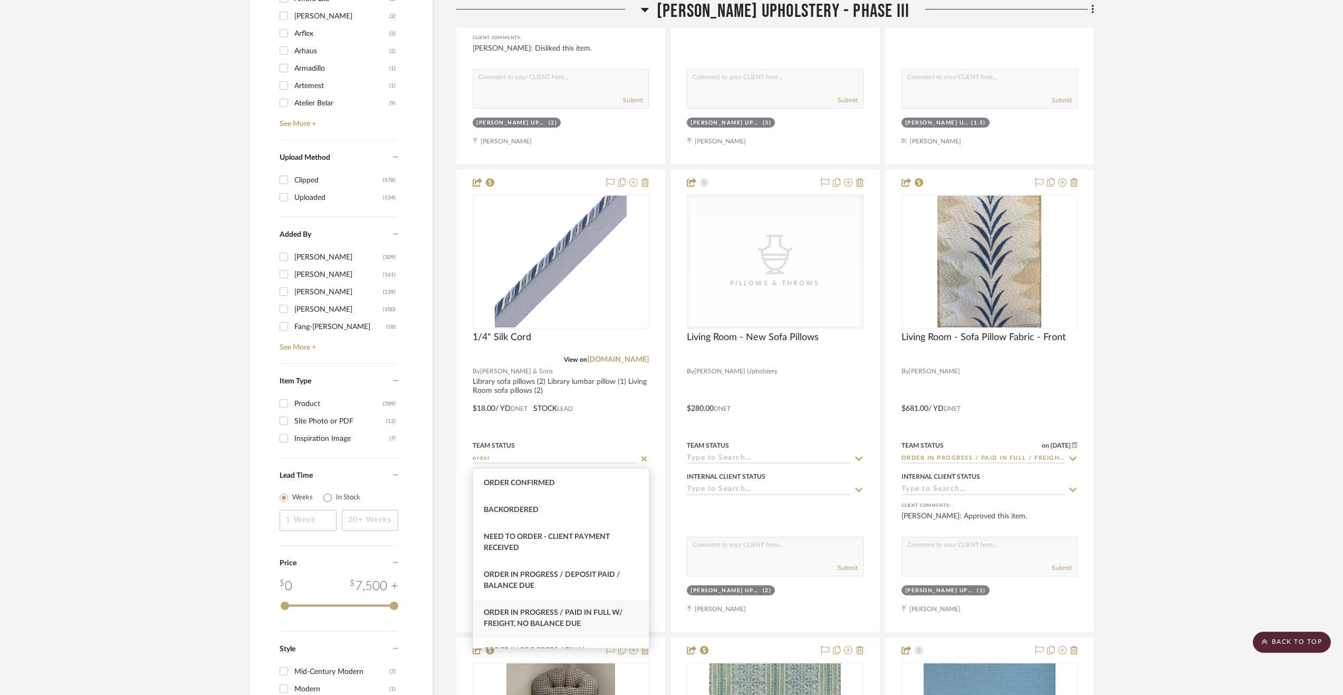
type input "order"
click at [571, 624] on span "Order In Progress / Paid In Full w/ Freight, No Balance due" at bounding box center [553, 618] width 139 height 18
type input "9/4/2025"
type input "Order In Progress / Paid In Full w/ Freight, No Balance due"
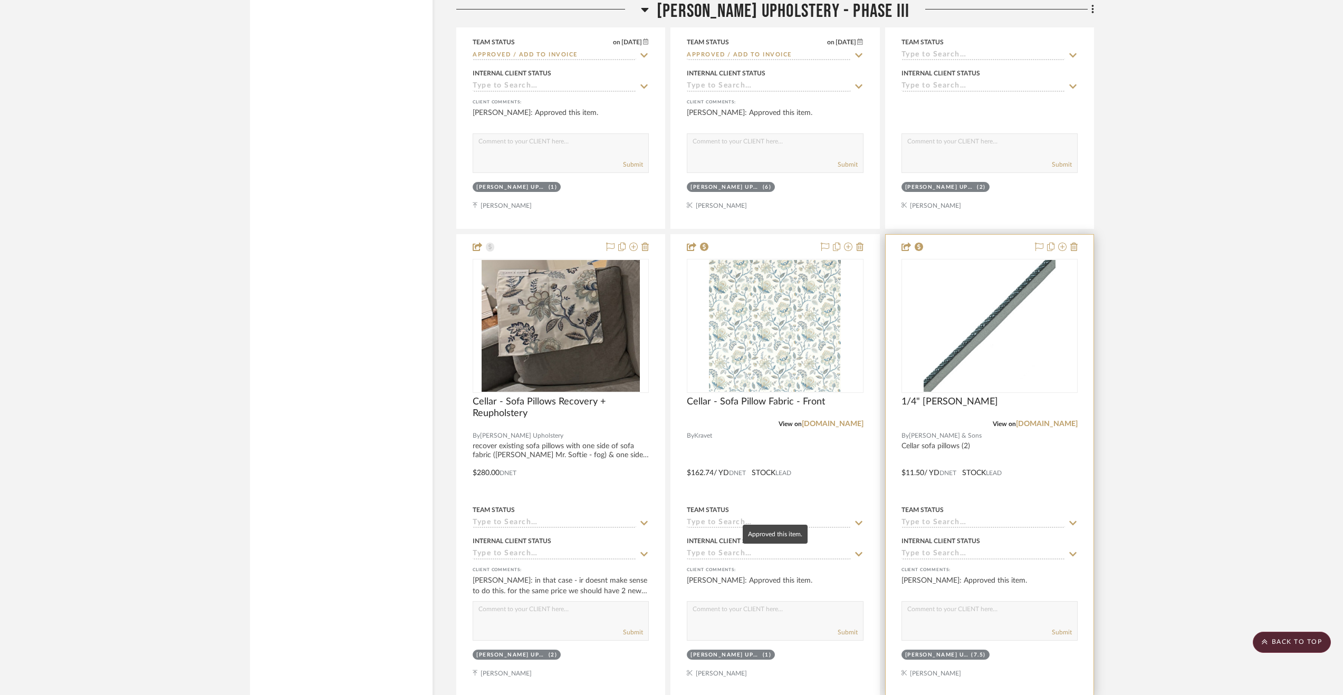
scroll to position [2691, 0]
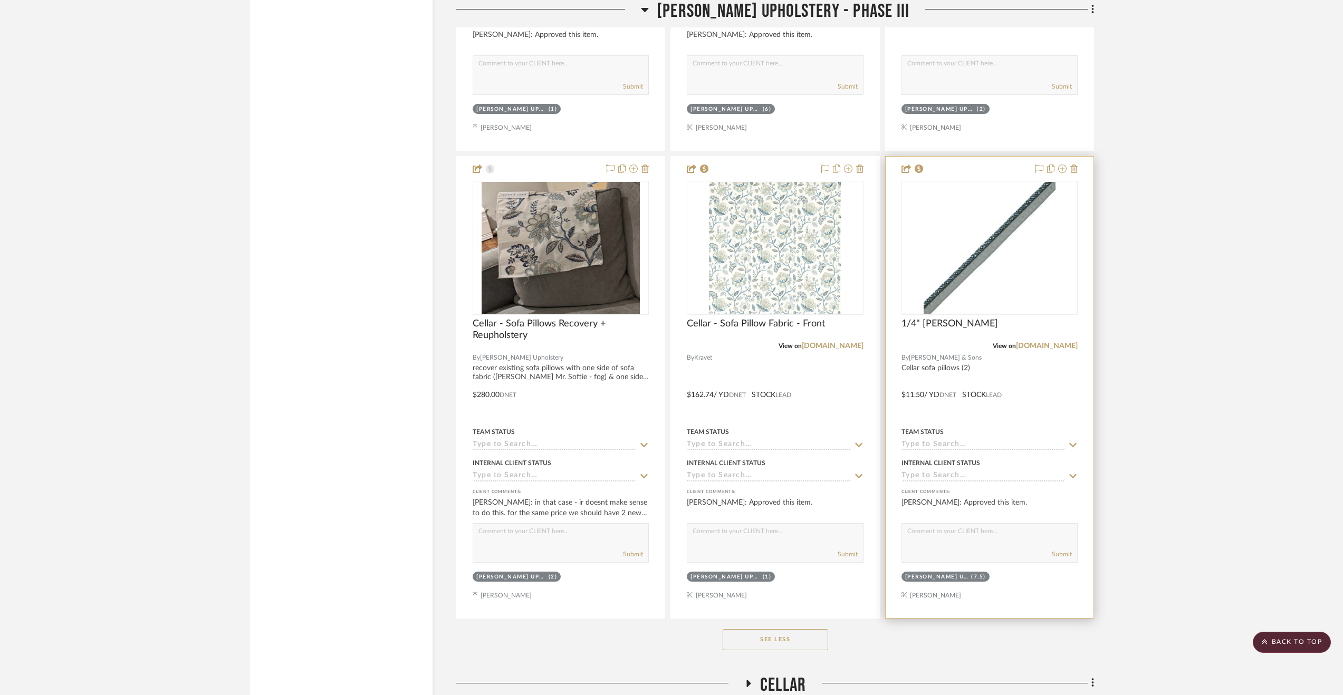
click at [969, 446] on input at bounding box center [984, 446] width 164 height 10
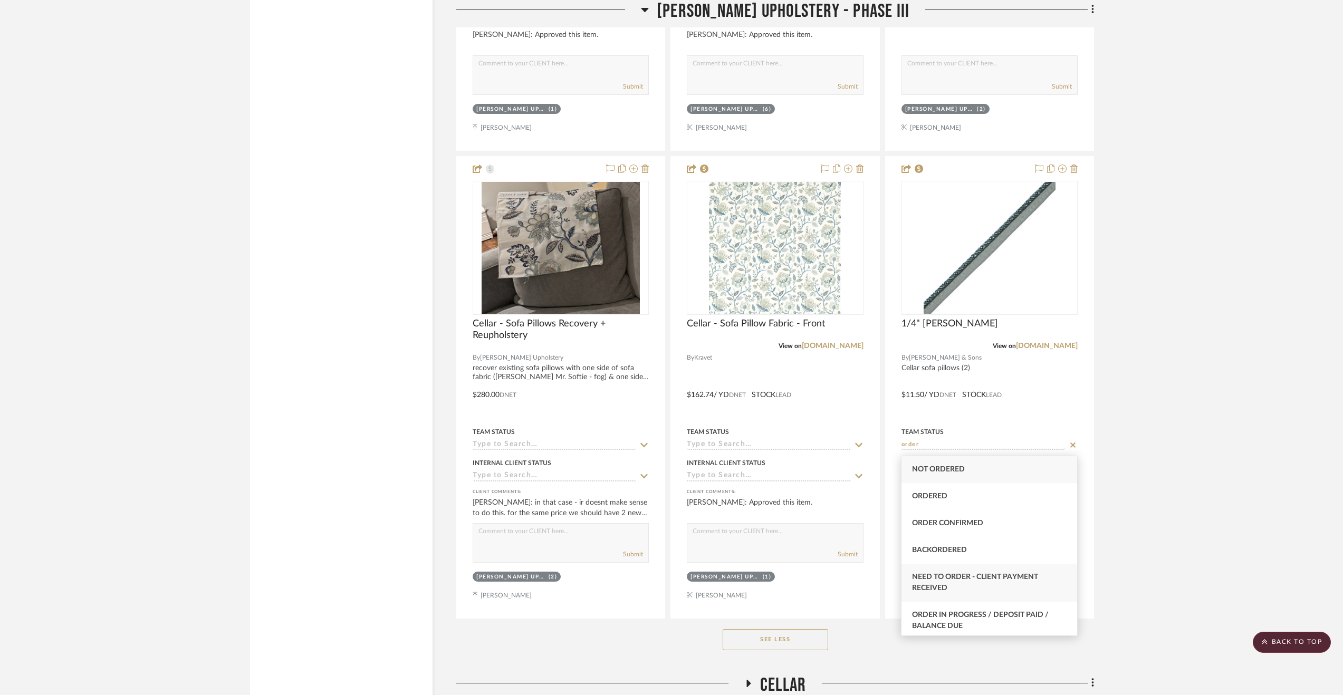
scroll to position [53, 0]
type input "order"
click at [1000, 603] on span "Order In Progress / Paid In Full w/ Freight, No Balance due" at bounding box center [981, 606] width 139 height 18
type input "9/4/2025"
type input "Order In Progress / Paid In Full w/ Freight, No Balance due"
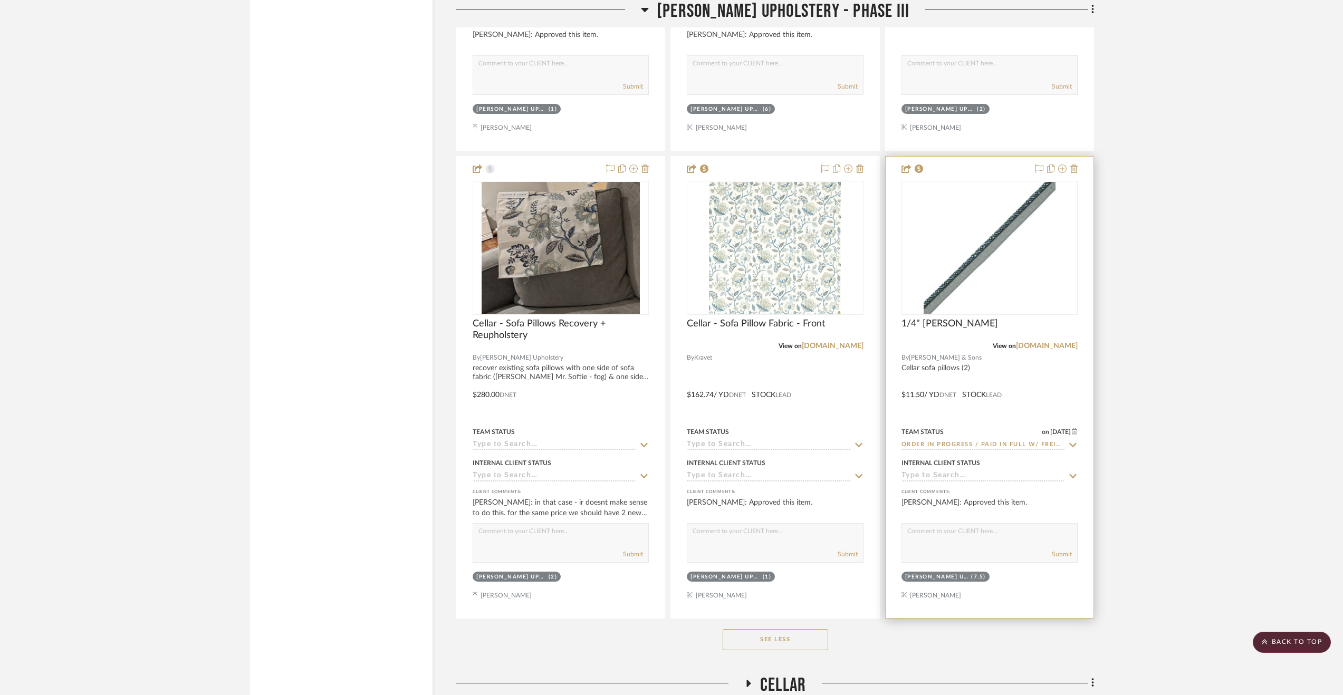
click at [1046, 386] on div at bounding box center [990, 388] width 208 height 462
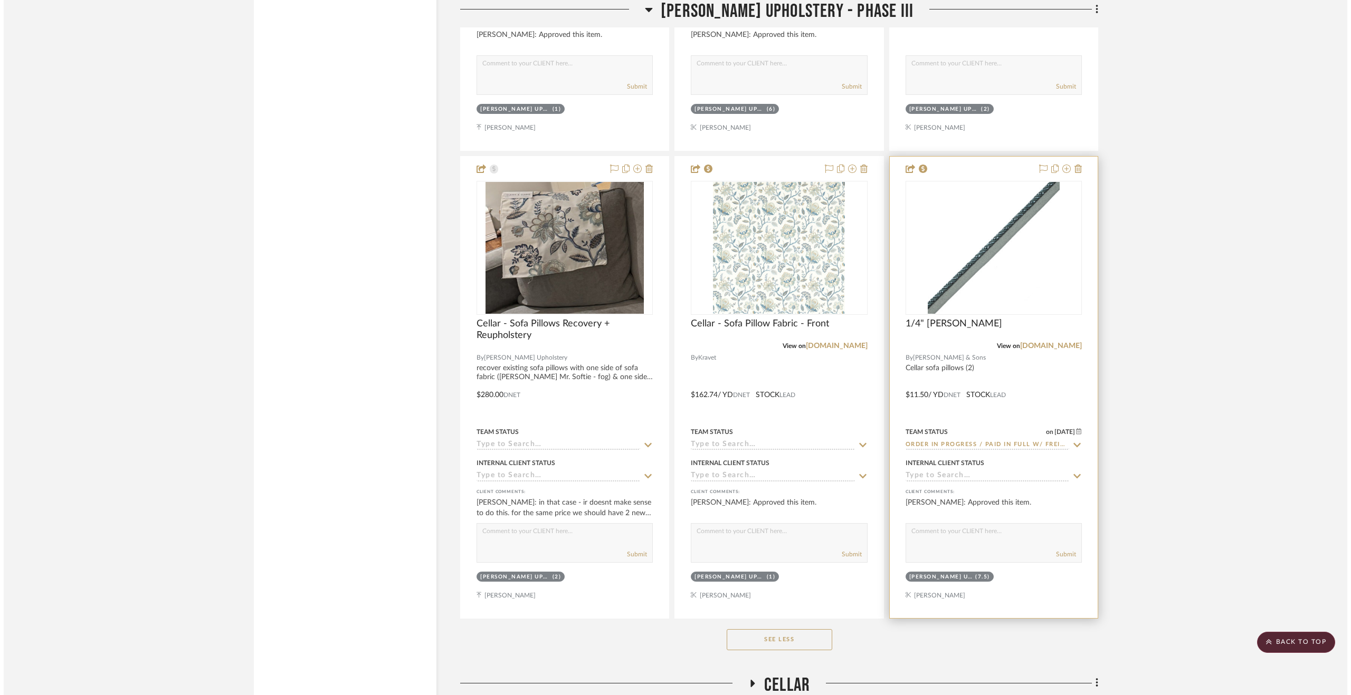
scroll to position [0, 0]
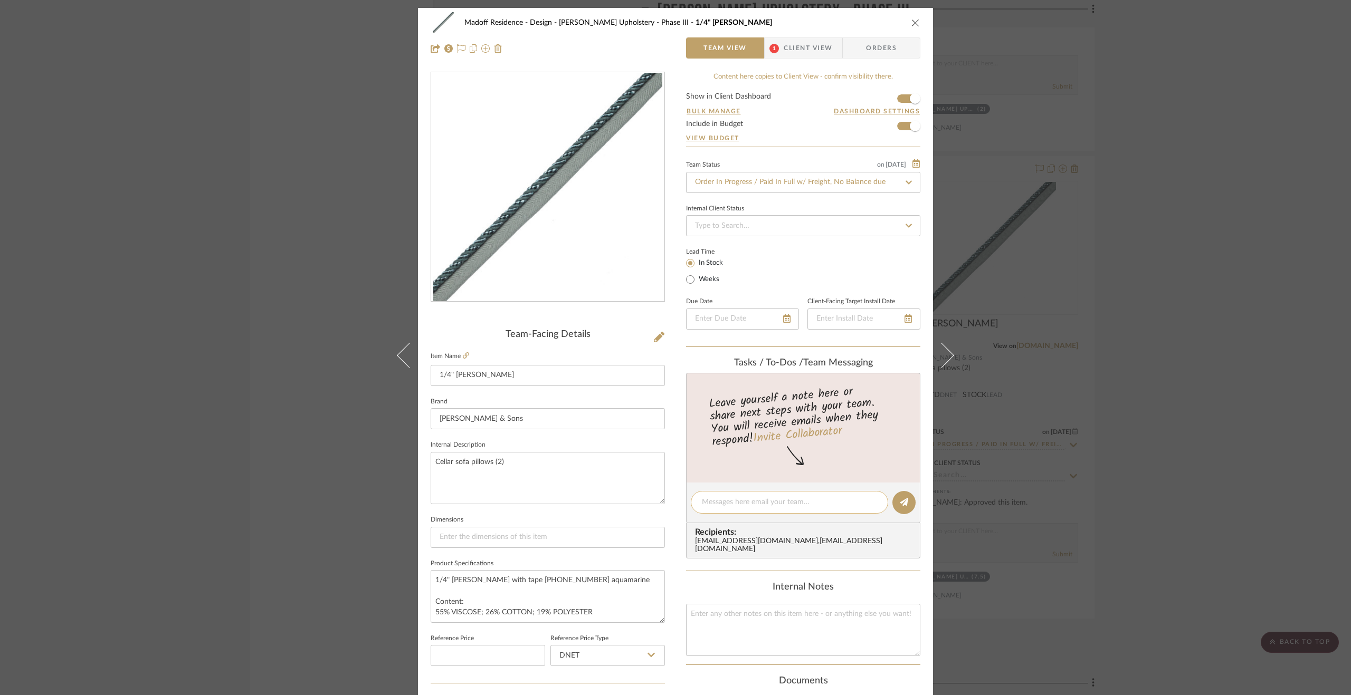
click at [745, 502] on textarea at bounding box center [789, 502] width 175 height 11
drag, startPoint x: 795, startPoint y: 501, endPoint x: 627, endPoint y: 504, distance: 167.8
click at [627, 504] on div "Madoff Residence - Design Walter's Upholstery - Phase III 1/4" Aurelia Cord Tea…" at bounding box center [675, 495] width 515 height 974
type textarea "Order paid in full 9.4.25."
click at [893, 503] on button at bounding box center [903, 502] width 23 height 23
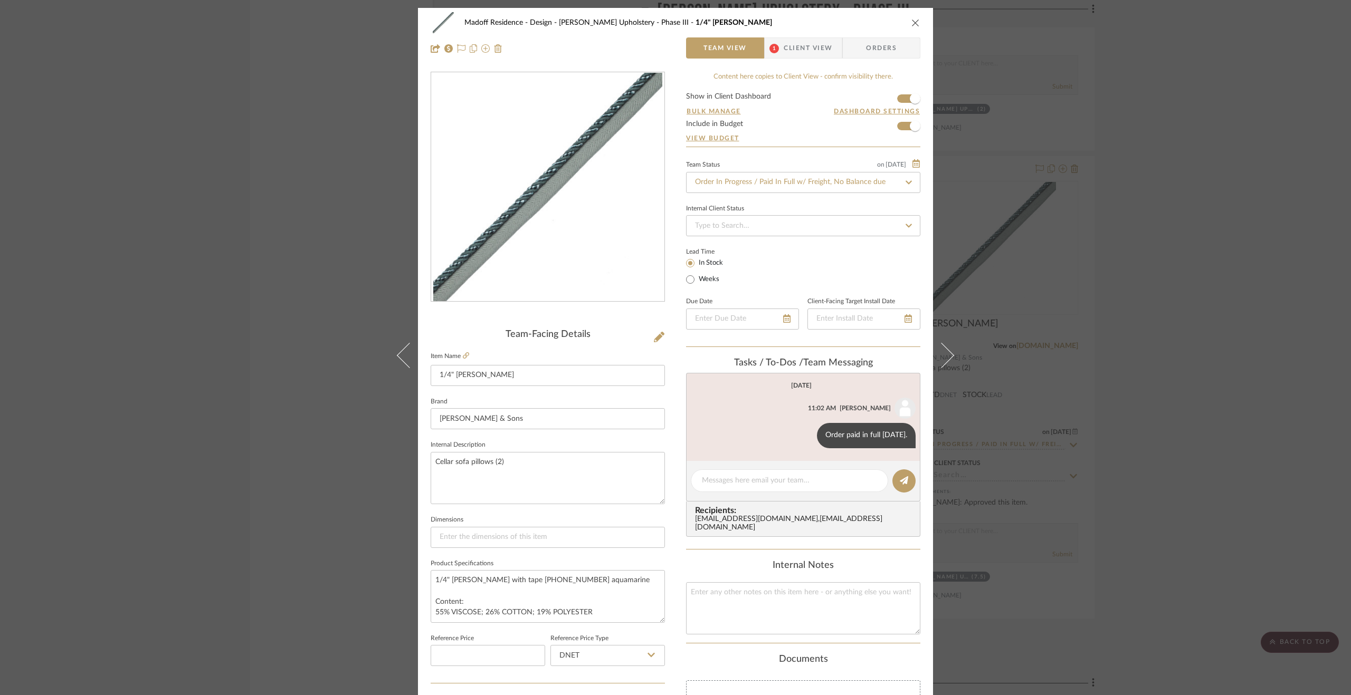
click at [1209, 485] on div "Madoff Residence - Design Walter's Upholstery - Phase III 1/4" Aurelia Cord Tea…" at bounding box center [675, 347] width 1351 height 695
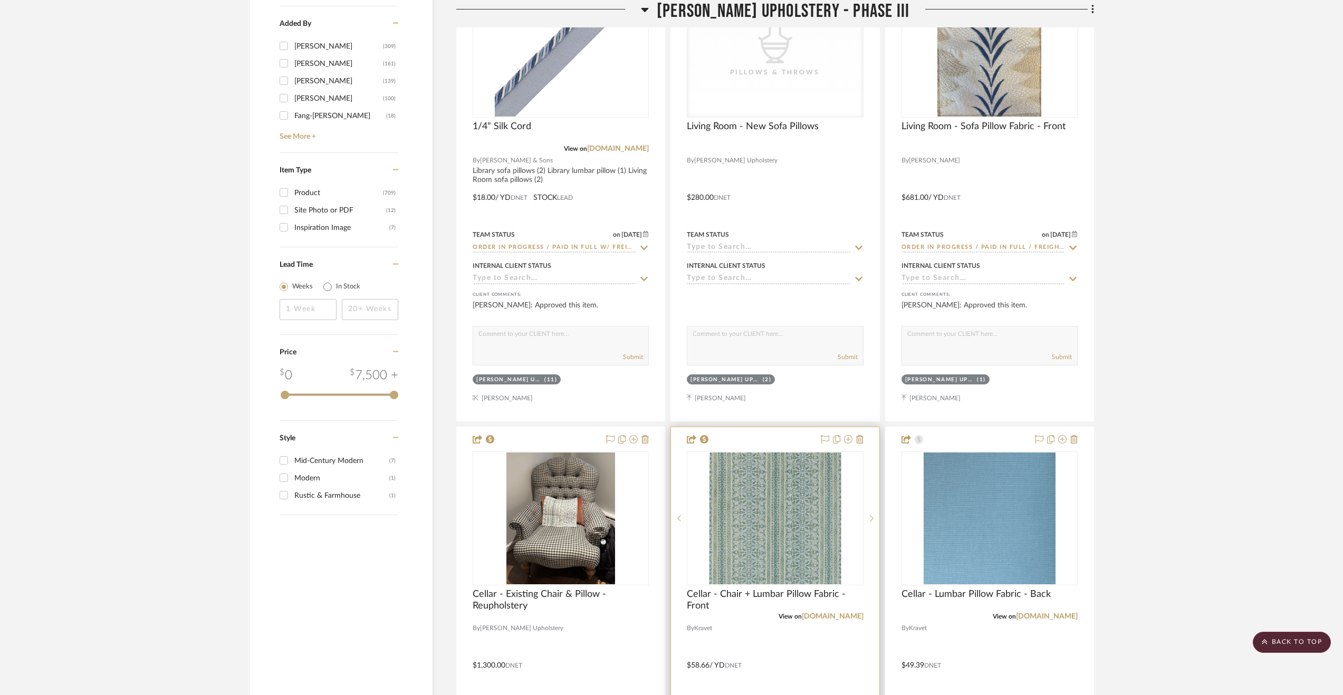
scroll to position [1741, 0]
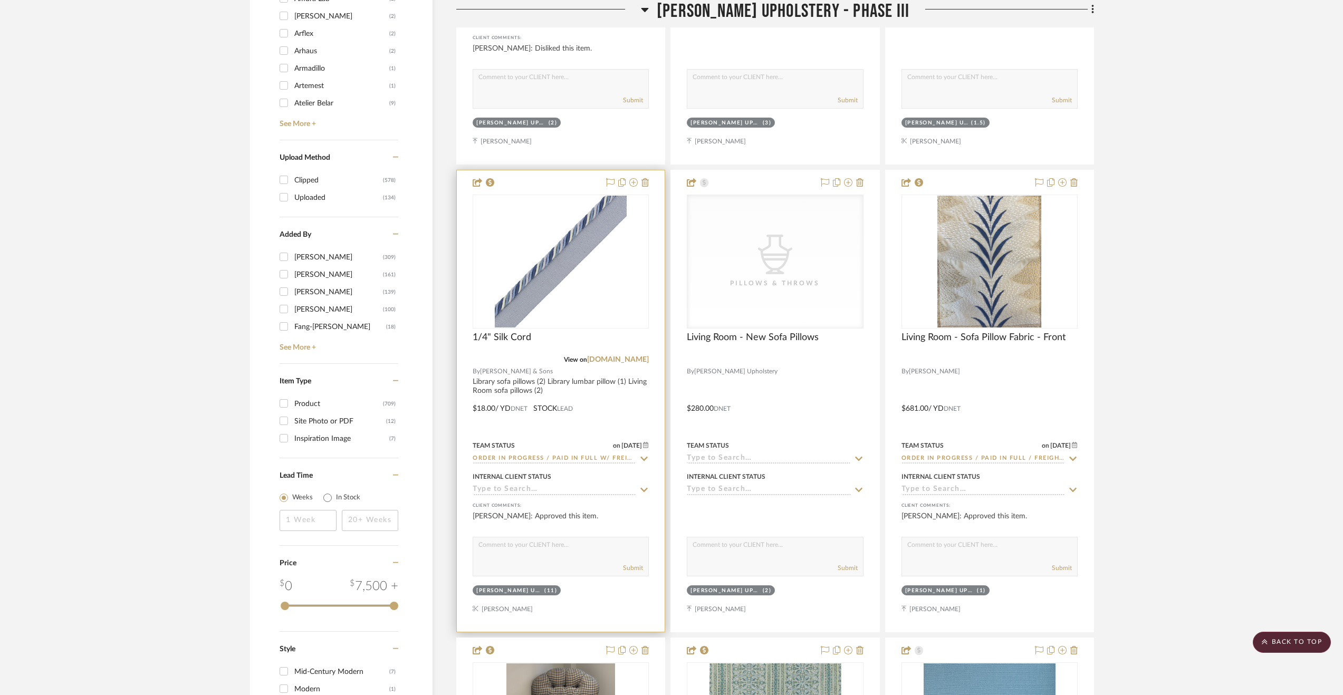
click at [601, 413] on div at bounding box center [561, 401] width 208 height 462
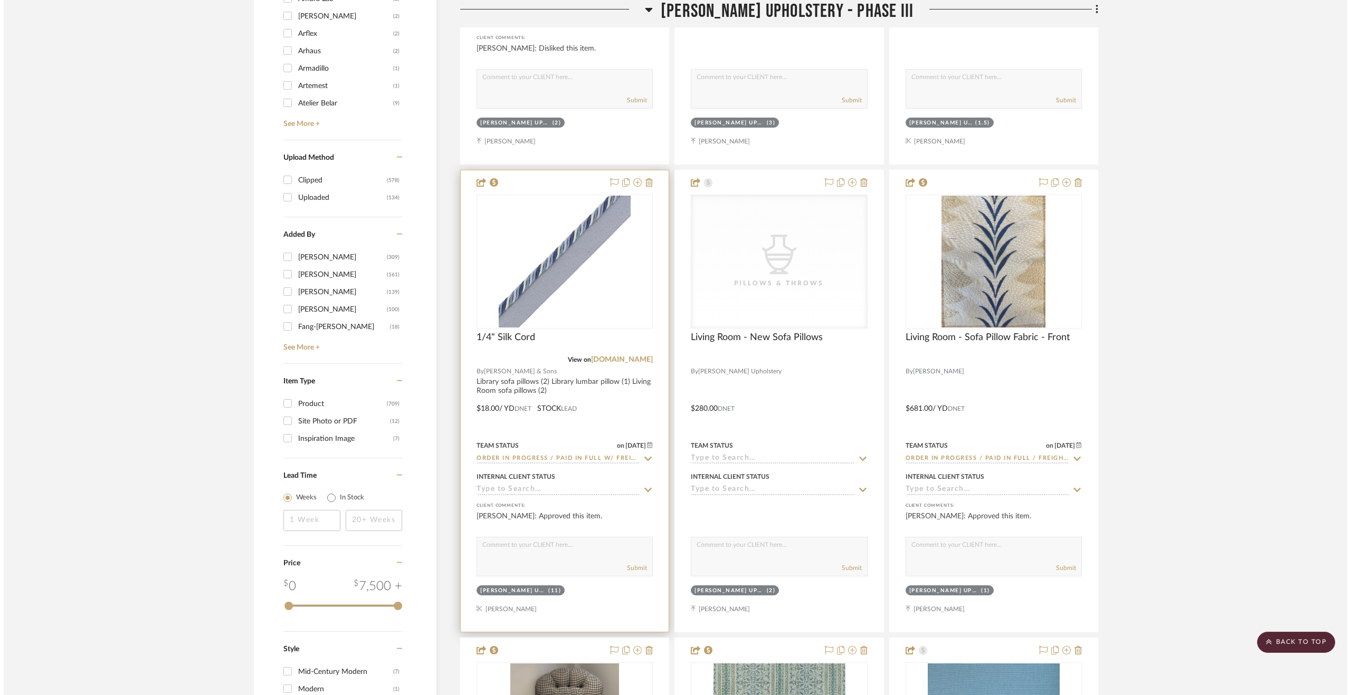
scroll to position [0, 0]
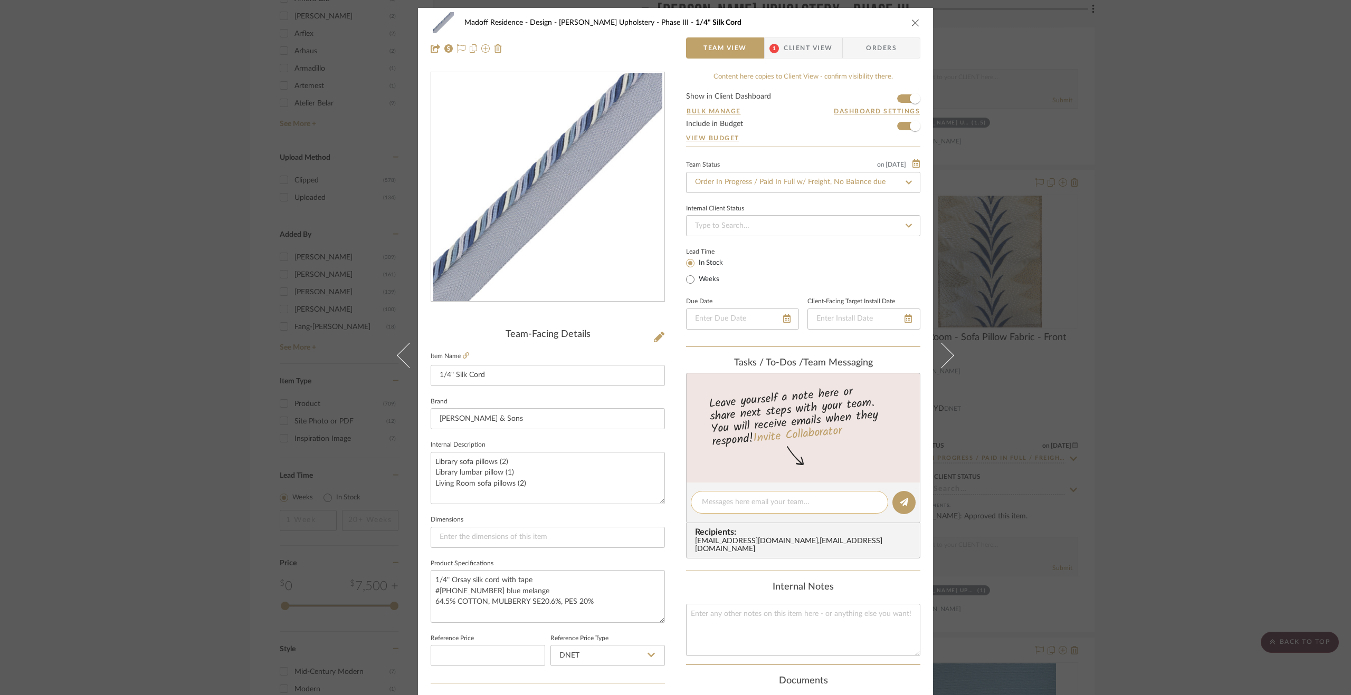
click at [724, 497] on textarea at bounding box center [789, 502] width 175 height 11
paste textarea "Order paid in full 9.4.25."
type textarea "Order paid in full 9.4.25."
click at [903, 499] on icon at bounding box center [904, 502] width 8 height 8
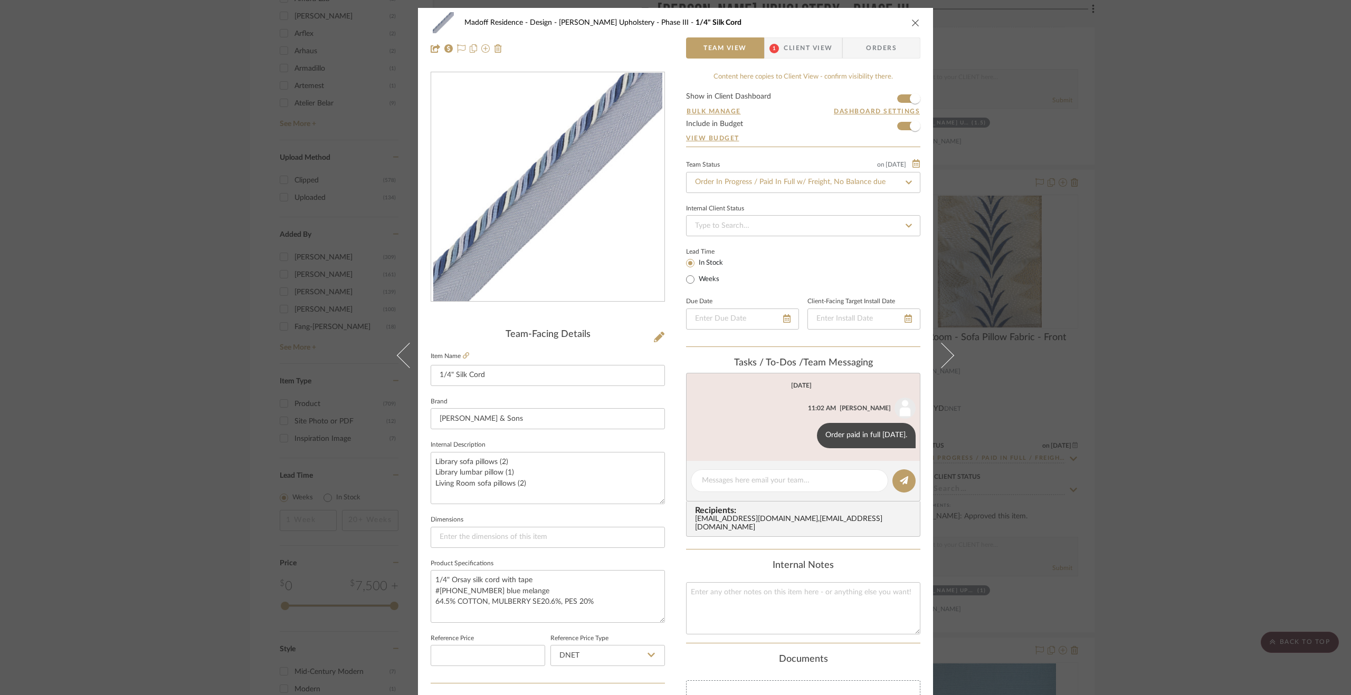
click at [1192, 427] on div "Madoff Residence - Design Walter's Upholstery - Phase III 1/4" Silk Cord Team V…" at bounding box center [675, 347] width 1351 height 695
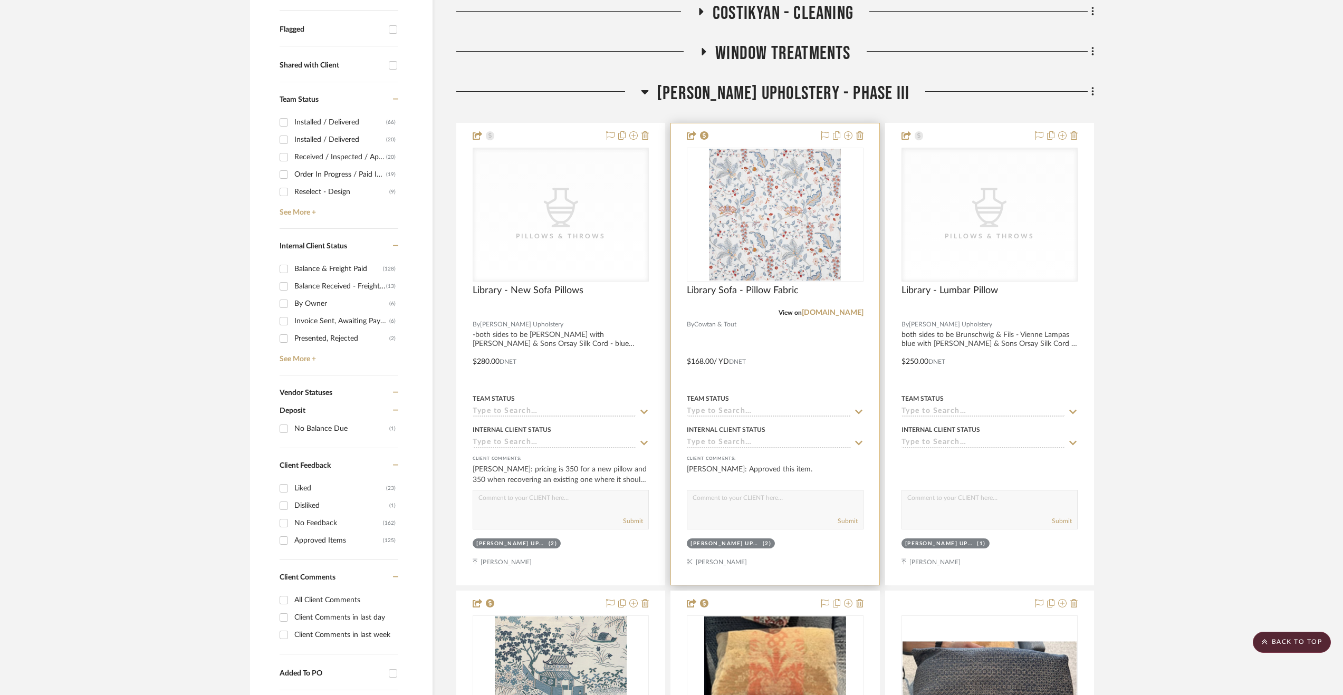
scroll to position [317, 0]
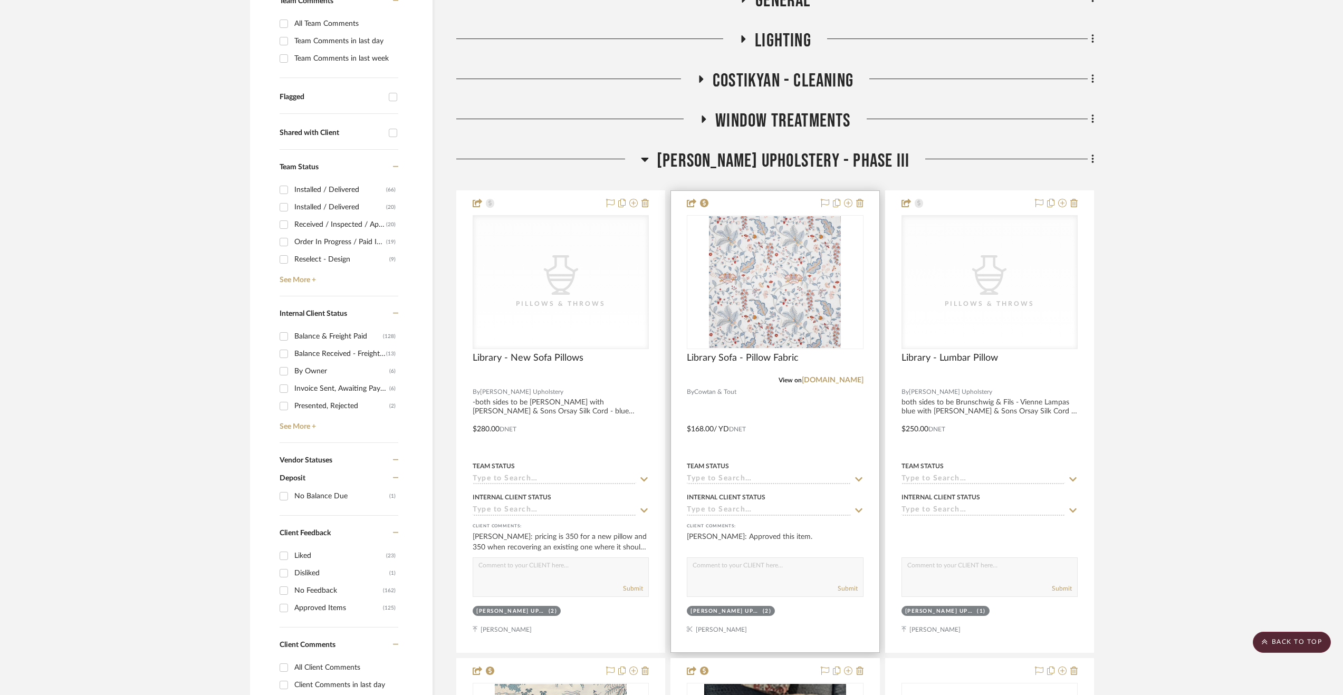
click at [790, 486] on div at bounding box center [775, 422] width 208 height 462
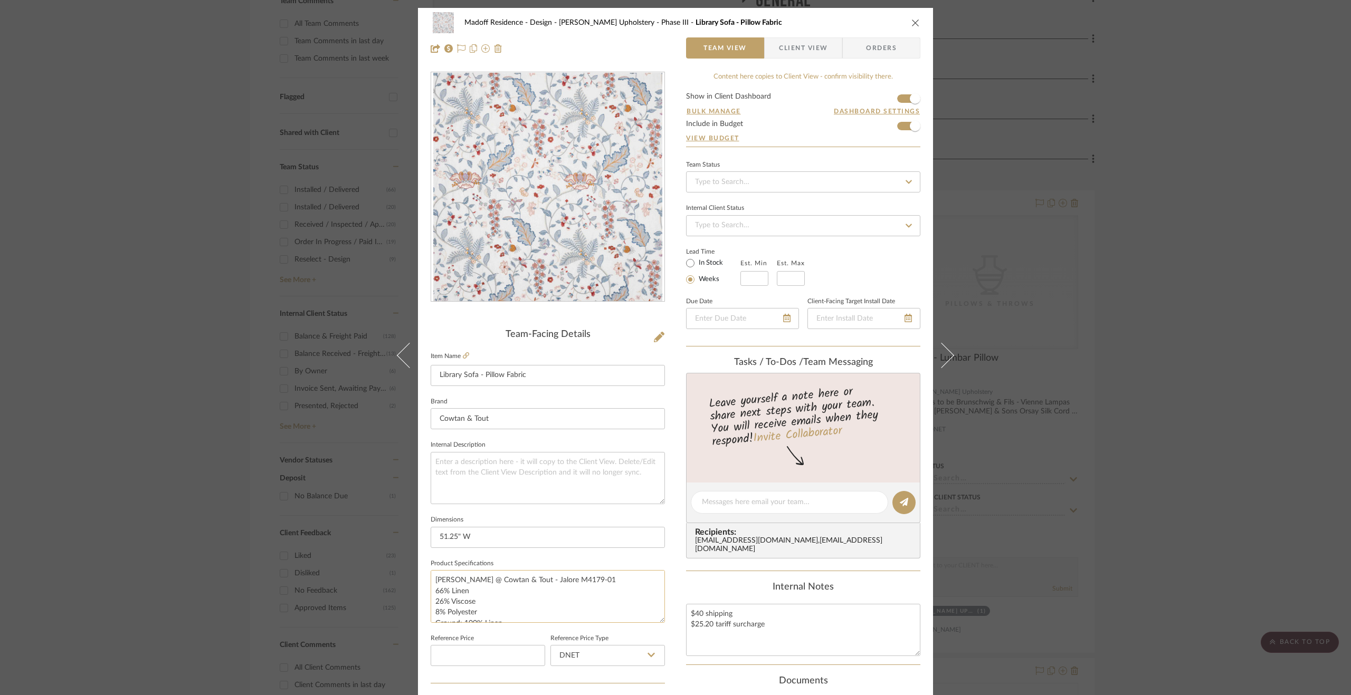
scroll to position [53, 0]
drag, startPoint x: 1138, startPoint y: 499, endPoint x: 1097, endPoint y: 495, distance: 41.3
click at [1140, 497] on div "Madoff Residence - Design Walter's Upholstery - Phase III Library Sofa - Pillow…" at bounding box center [675, 347] width 1351 height 695
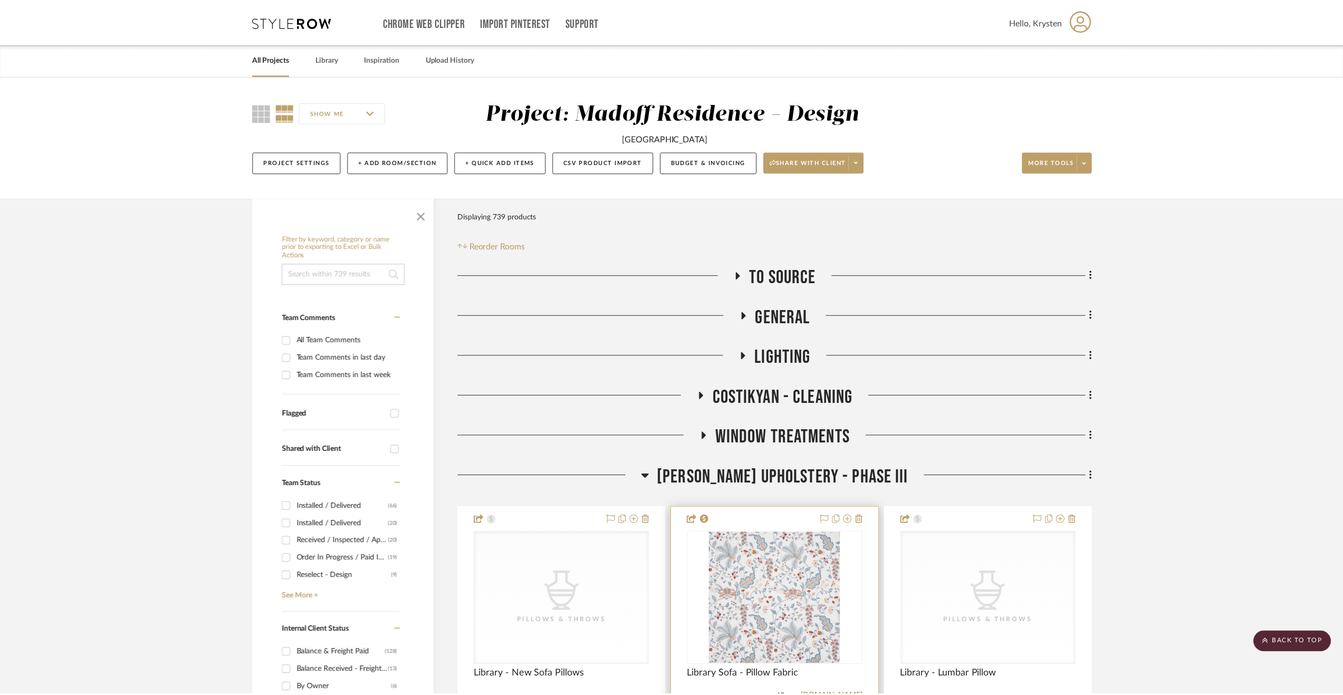
scroll to position [317, 0]
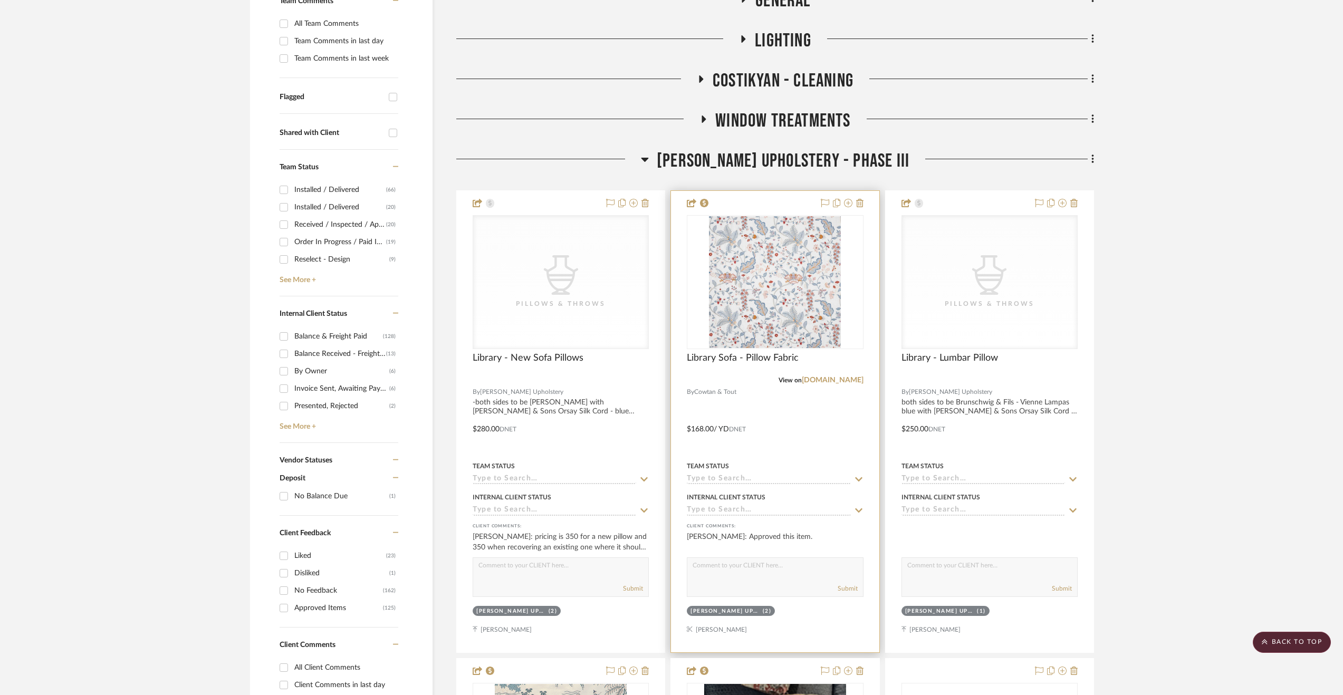
click at [747, 480] on input at bounding box center [769, 480] width 164 height 10
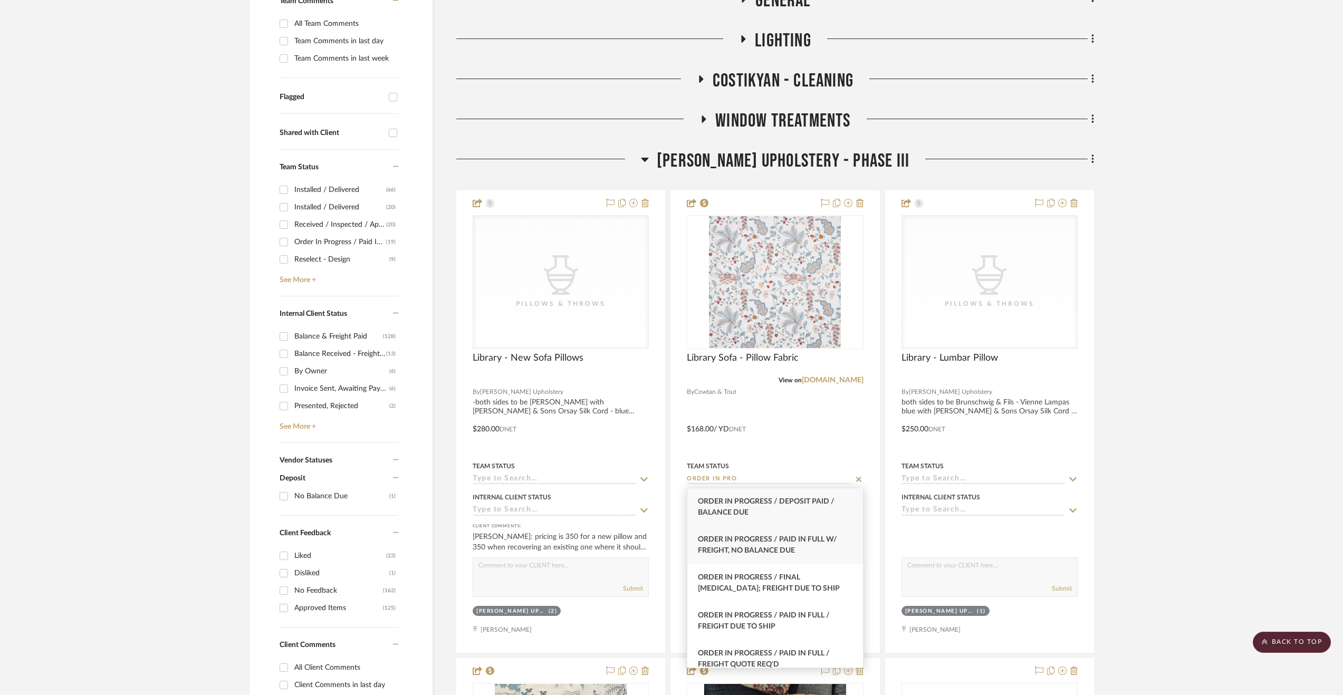
type input "ORDER IN PRO"
click at [786, 541] on span "Order In Progress / Paid In Full w/ Freight, No Balance due" at bounding box center [767, 545] width 139 height 18
type input "9/4/2025"
type input "Order In Progress / Paid In Full w/ Freight, No Balance due"
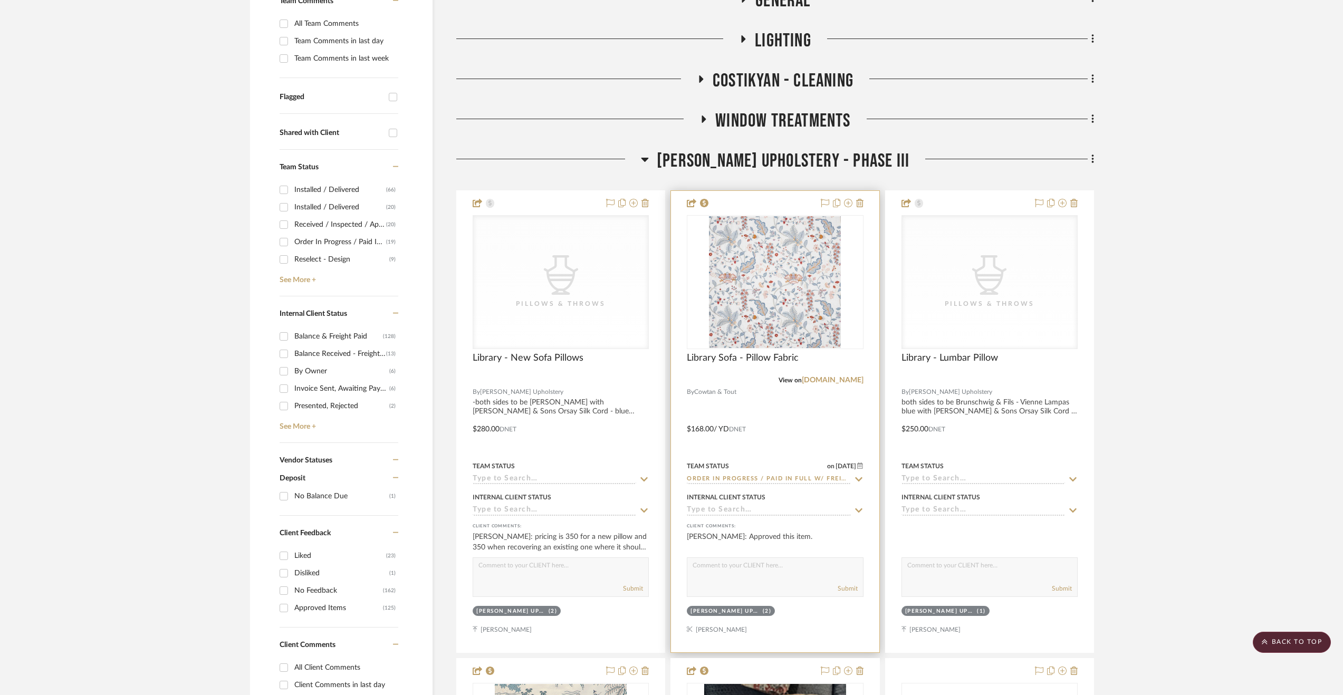
click at [803, 435] on div at bounding box center [775, 422] width 208 height 462
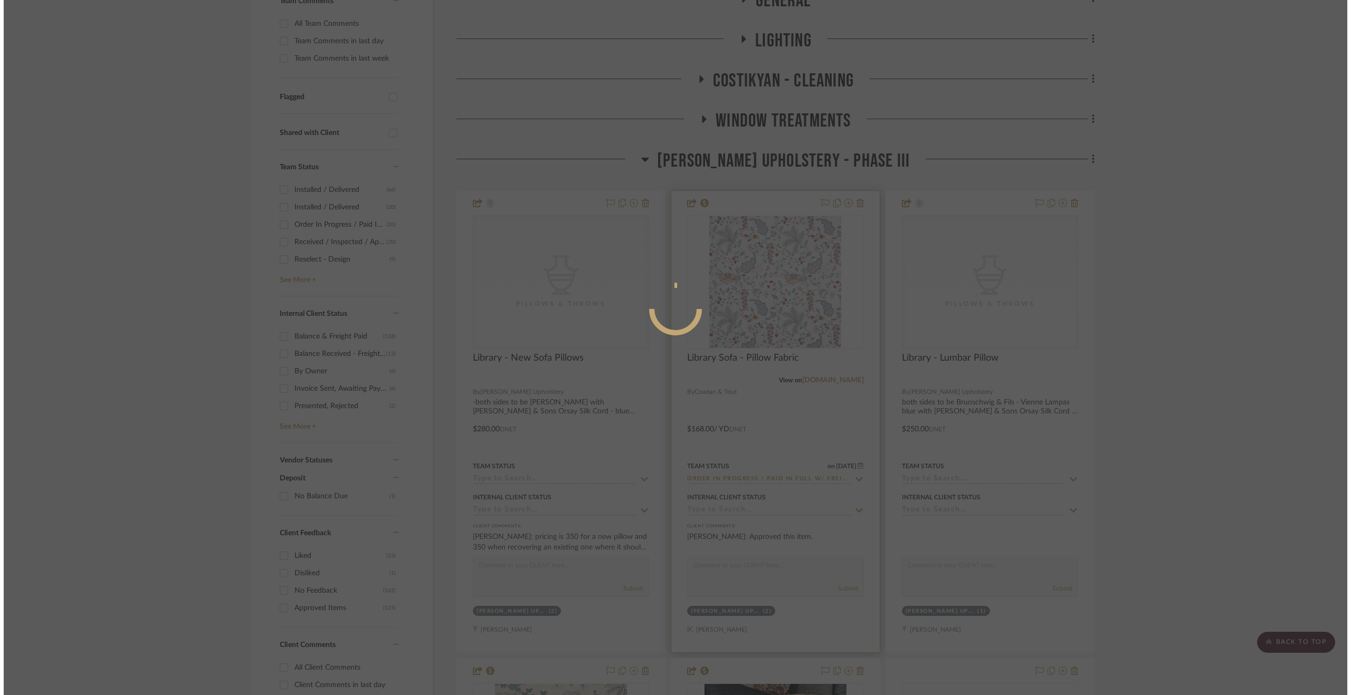
scroll to position [0, 0]
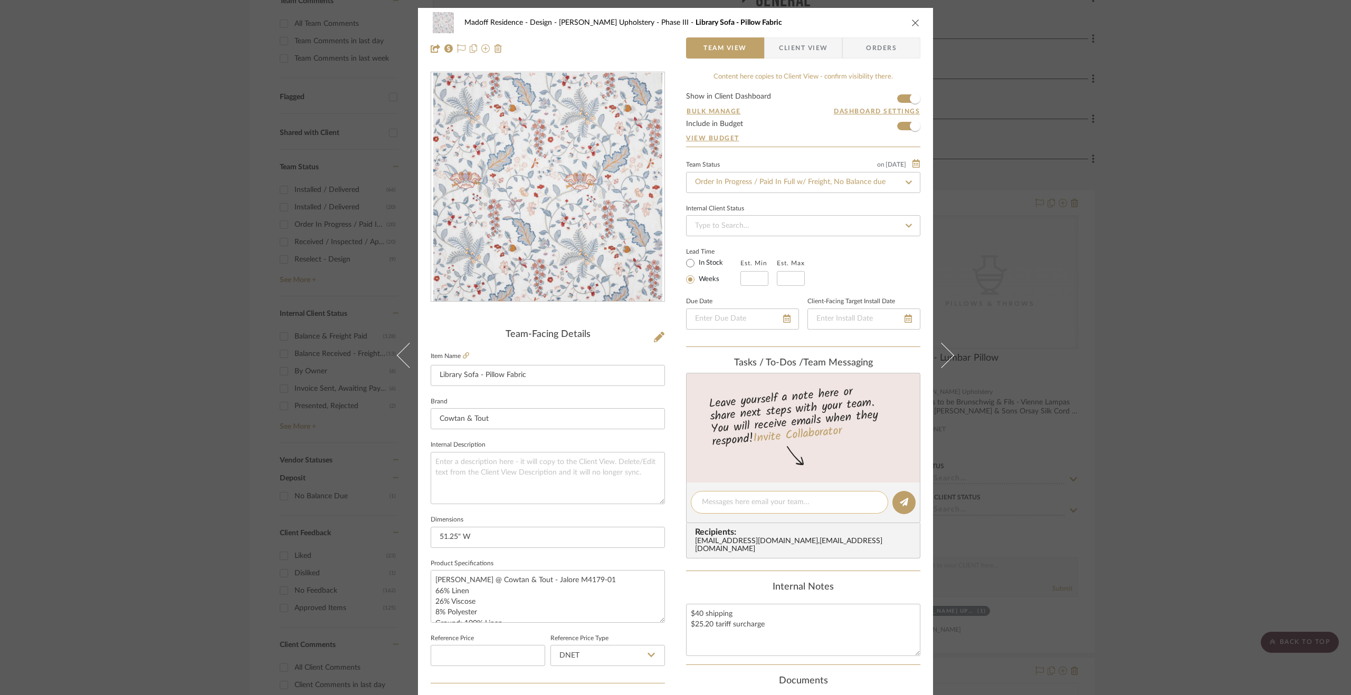
click at [726, 502] on textarea at bounding box center [789, 502] width 175 height 11
paste textarea "Order paid in full 9.4.25."
type textarea "Order paid in full 9.4.25."
click at [900, 501] on icon at bounding box center [904, 502] width 8 height 8
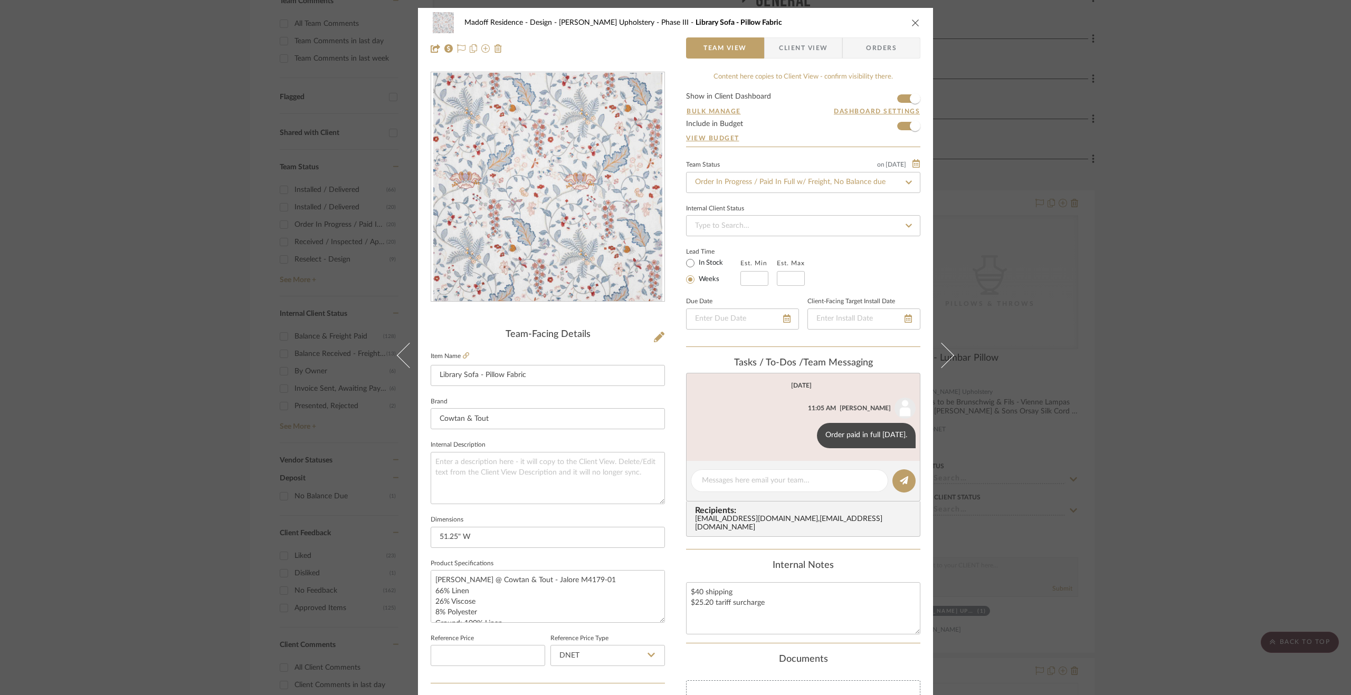
click at [1201, 513] on div "Madoff Residence - Design Walter's Upholstery - Phase III Library Sofa - Pillow…" at bounding box center [675, 347] width 1351 height 695
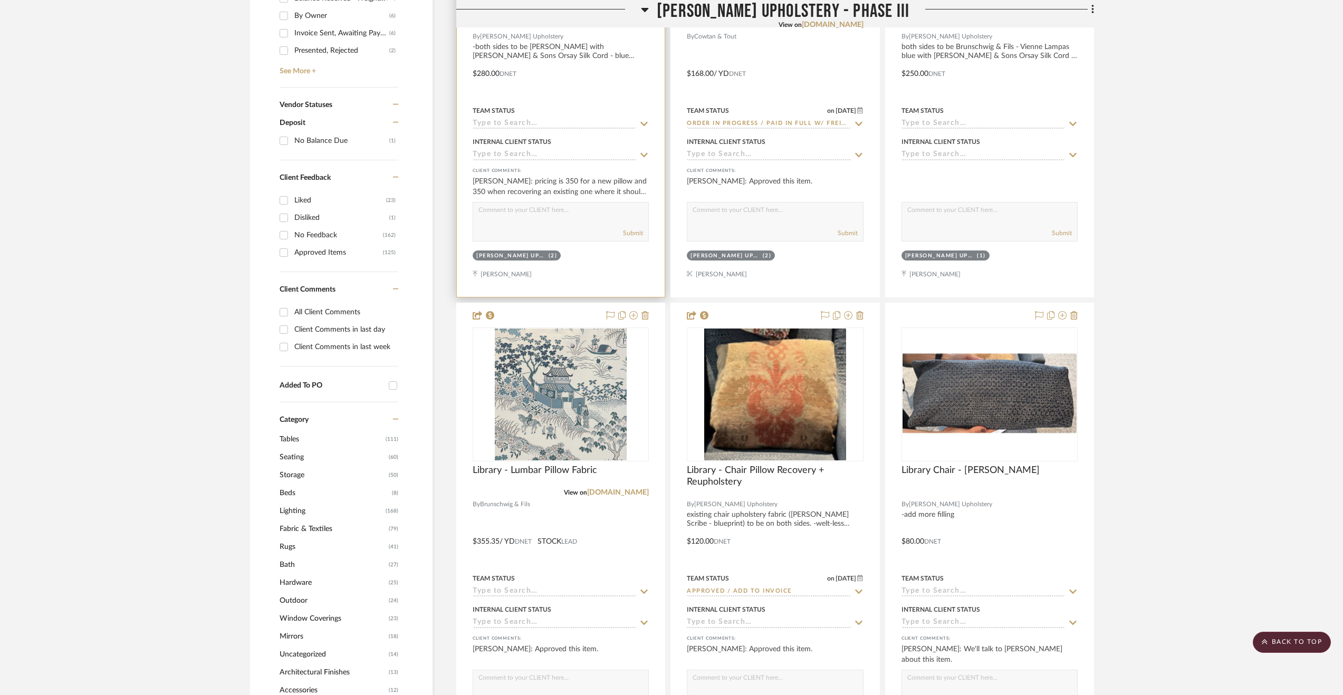
scroll to position [686, 0]
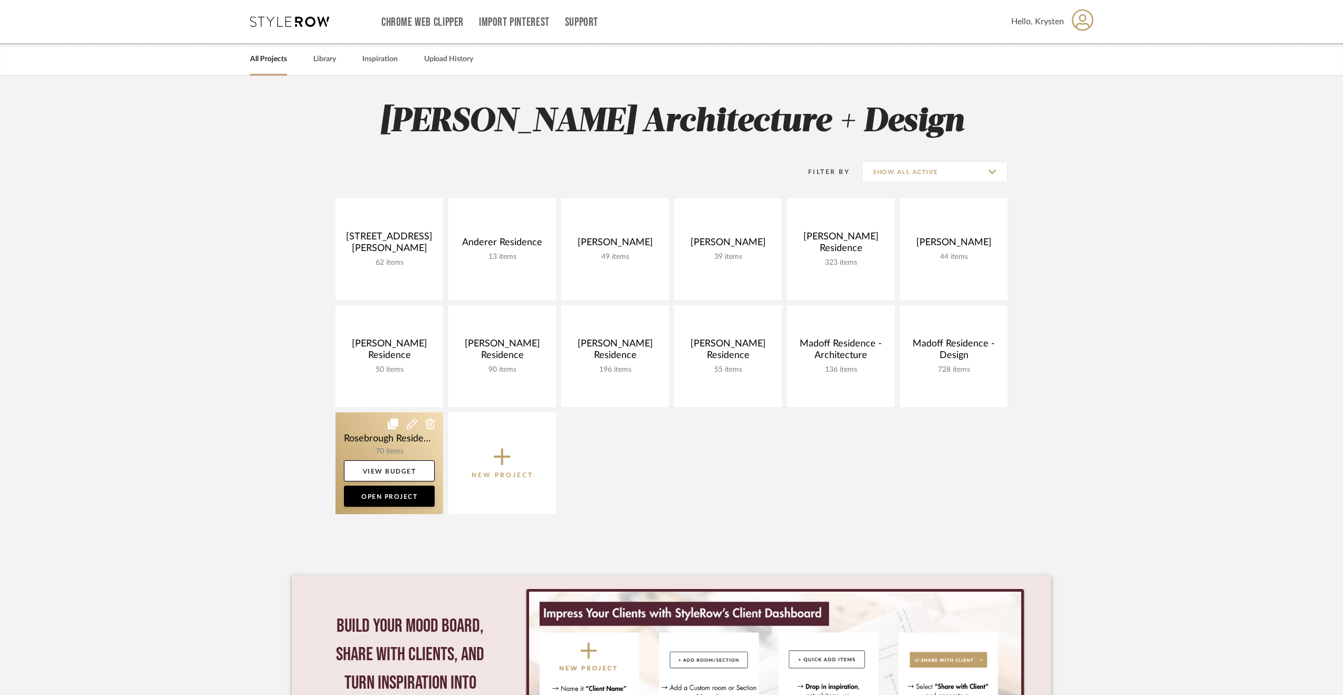
click at [361, 436] on link at bounding box center [390, 464] width 108 height 102
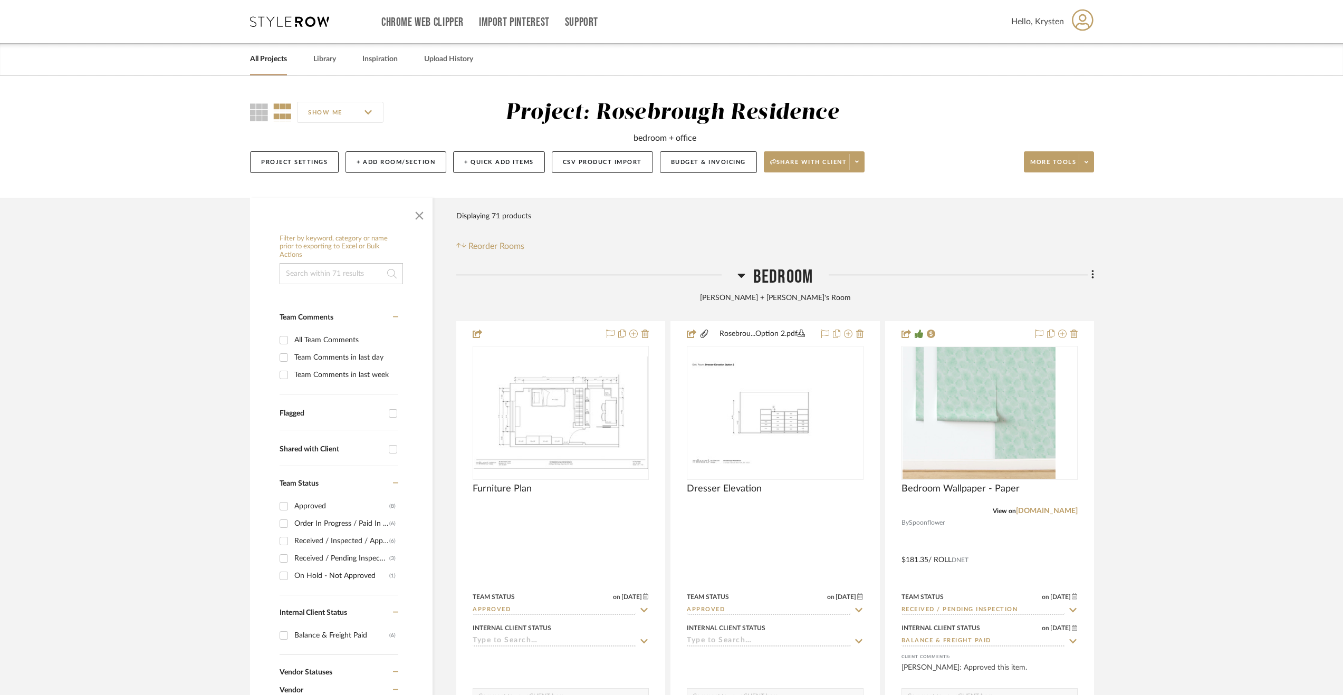
click at [788, 279] on span "Bedroom" at bounding box center [783, 277] width 60 height 23
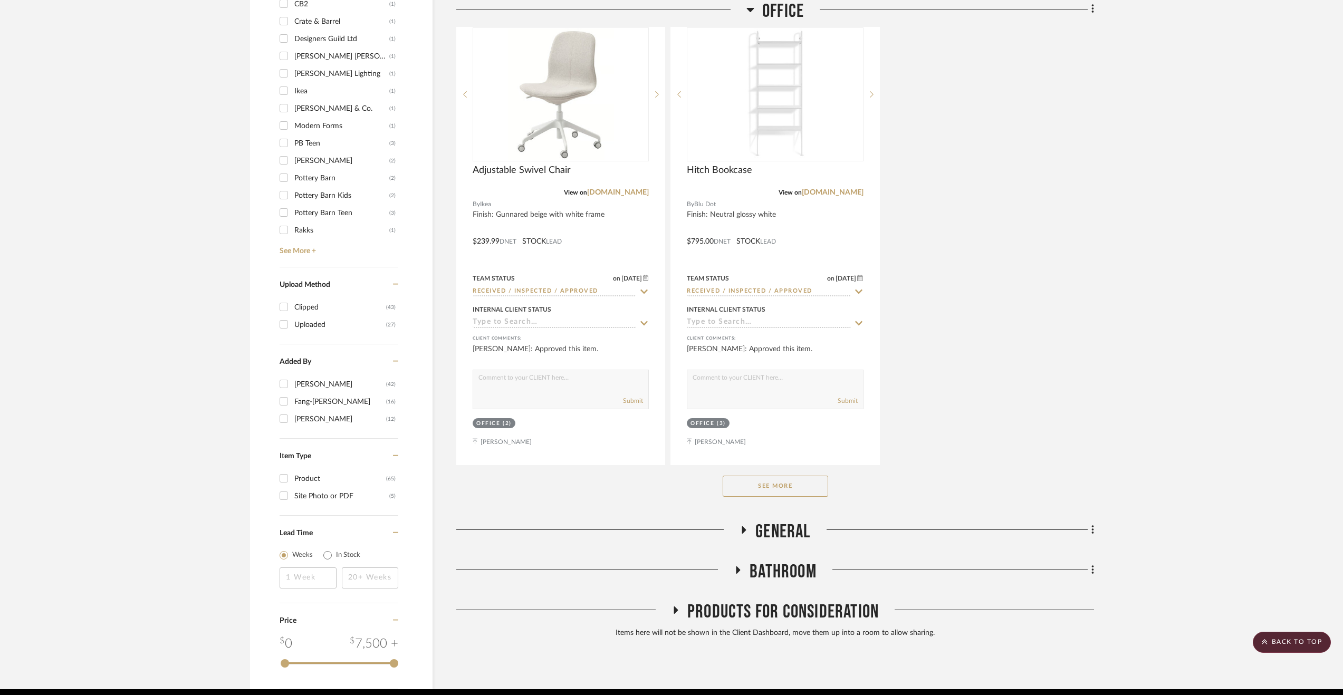
scroll to position [1334, 0]
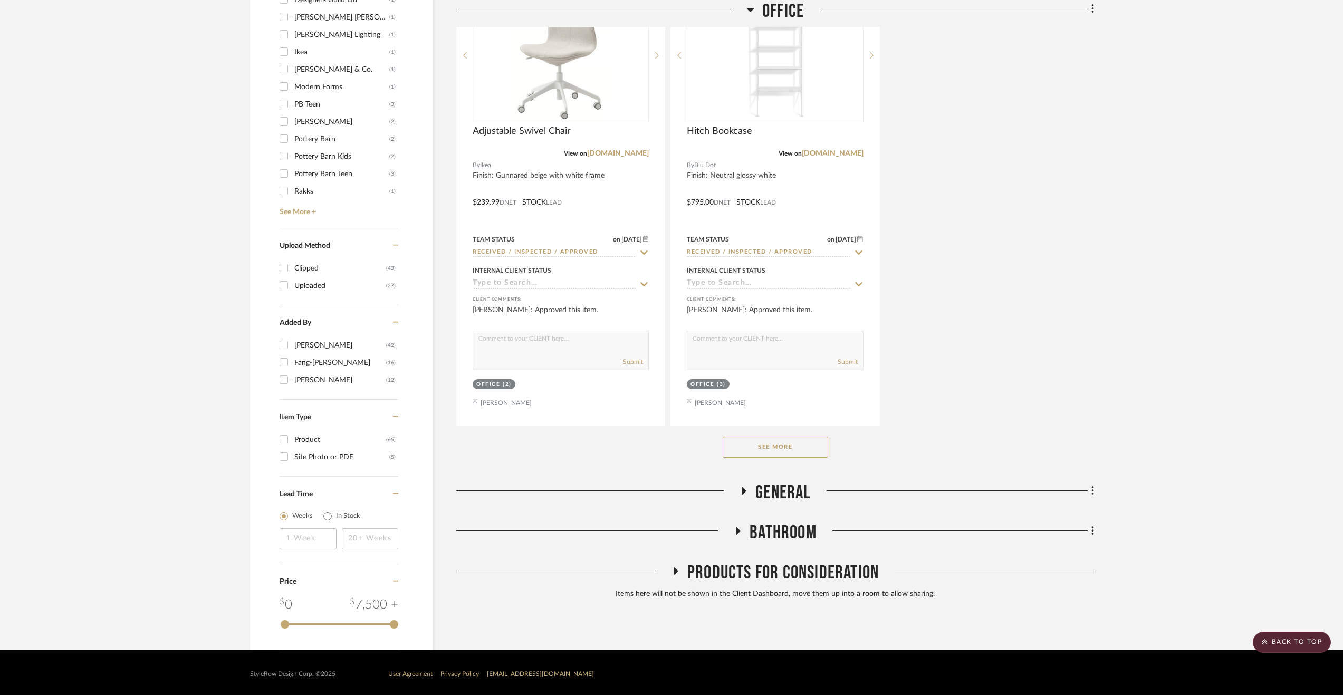
click at [793, 491] on span "General" at bounding box center [782, 493] width 55 height 23
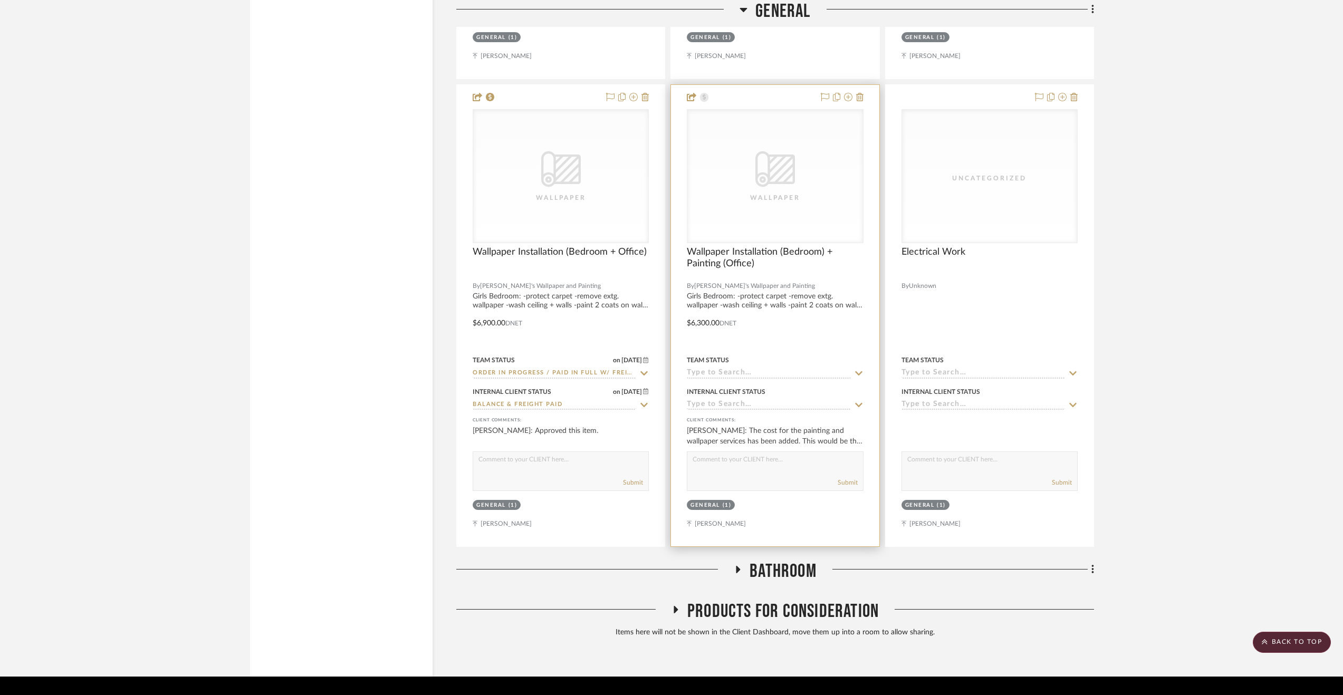
scroll to position [2271, 0]
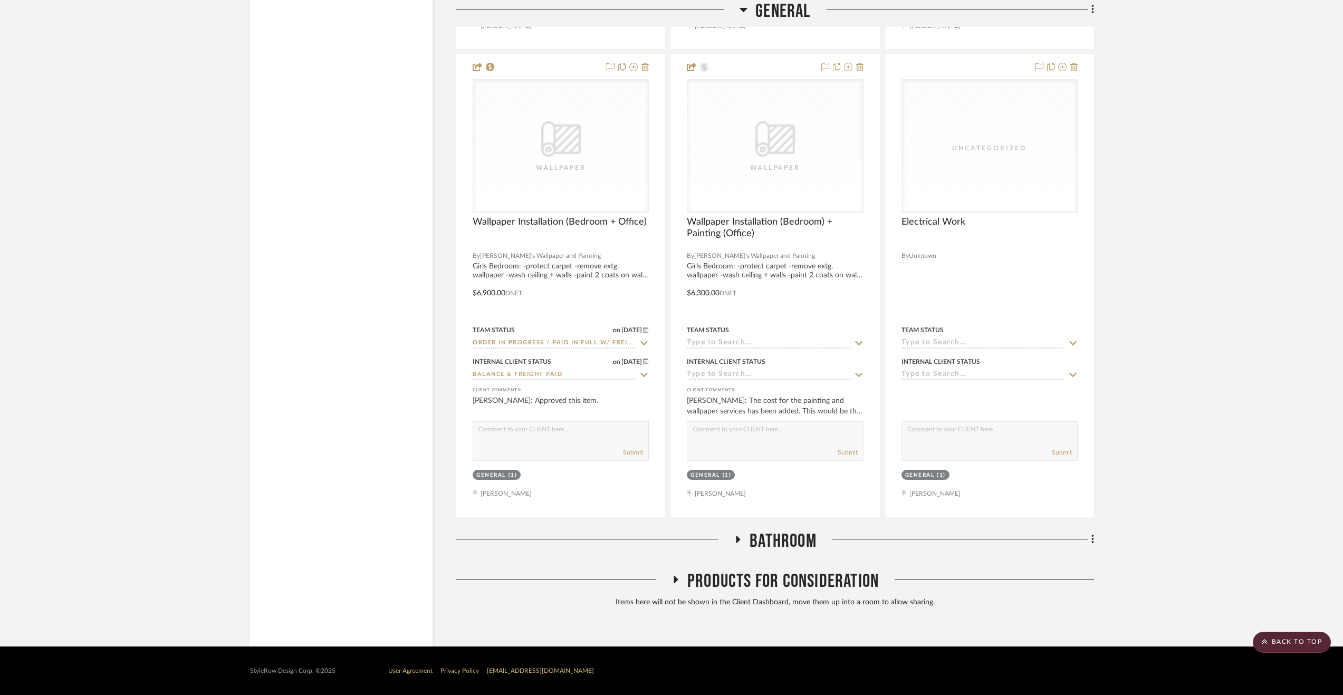
click at [788, 535] on span "Bathroom" at bounding box center [783, 541] width 67 height 23
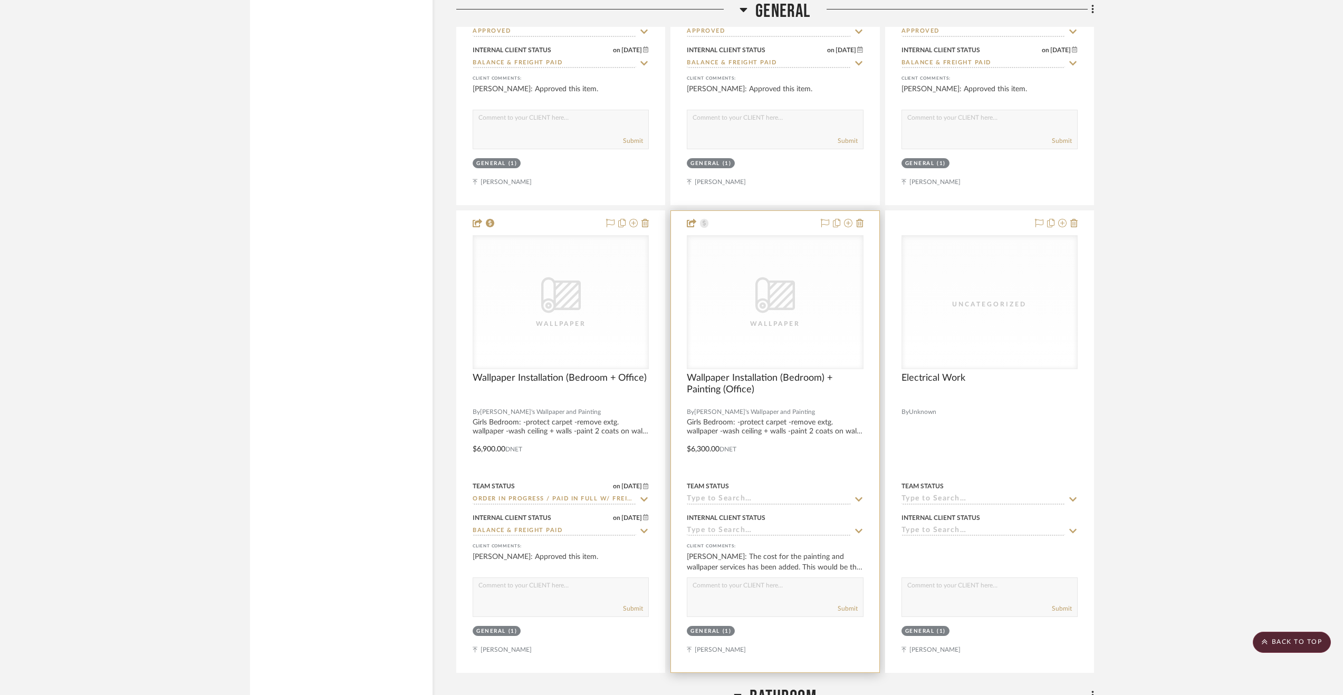
scroll to position [1955, 0]
